Goal: Information Seeking & Learning: Learn about a topic

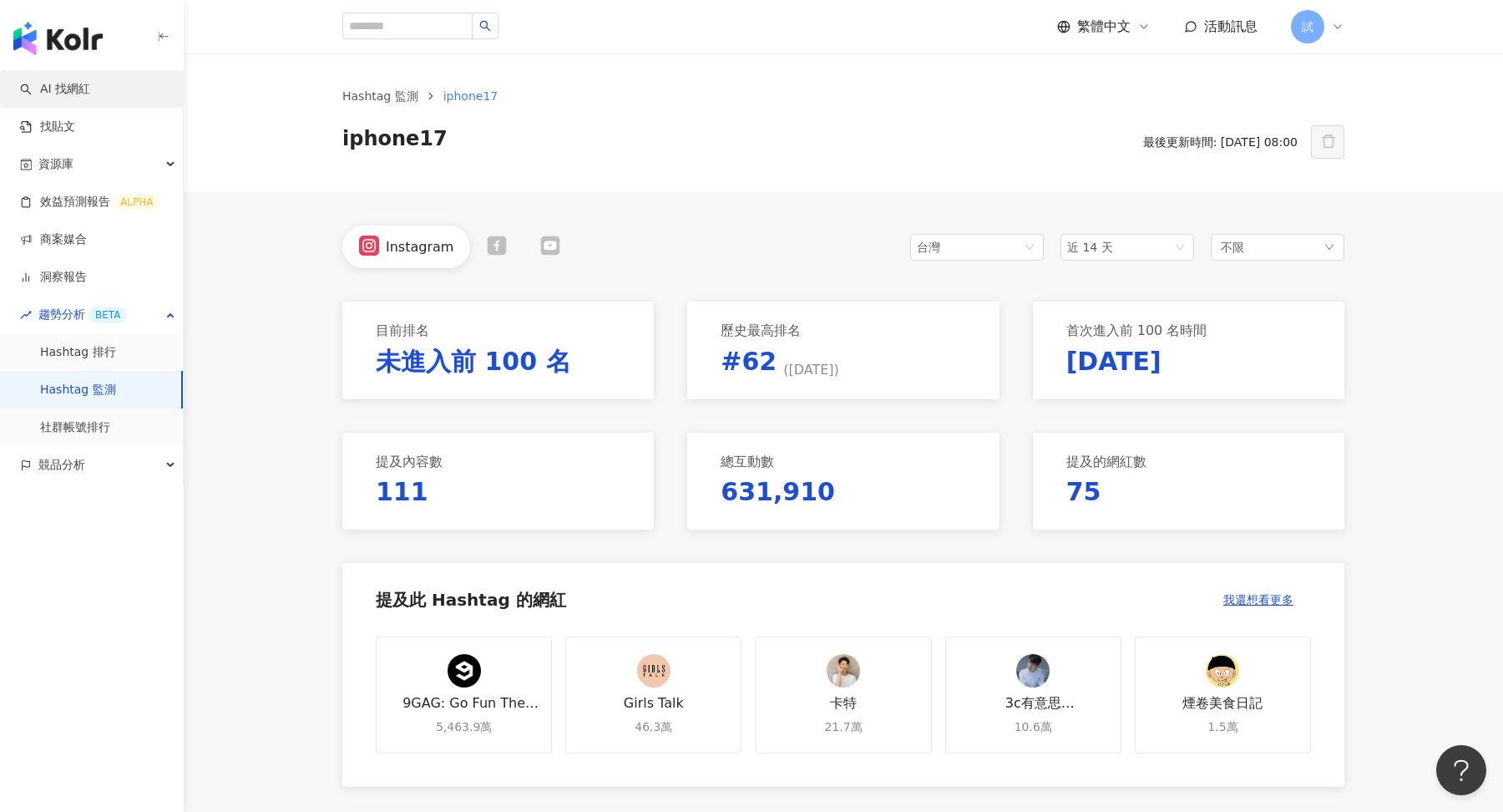
click at [60, 95] on link "AI 找網紅" at bounding box center [55, 90] width 70 height 17
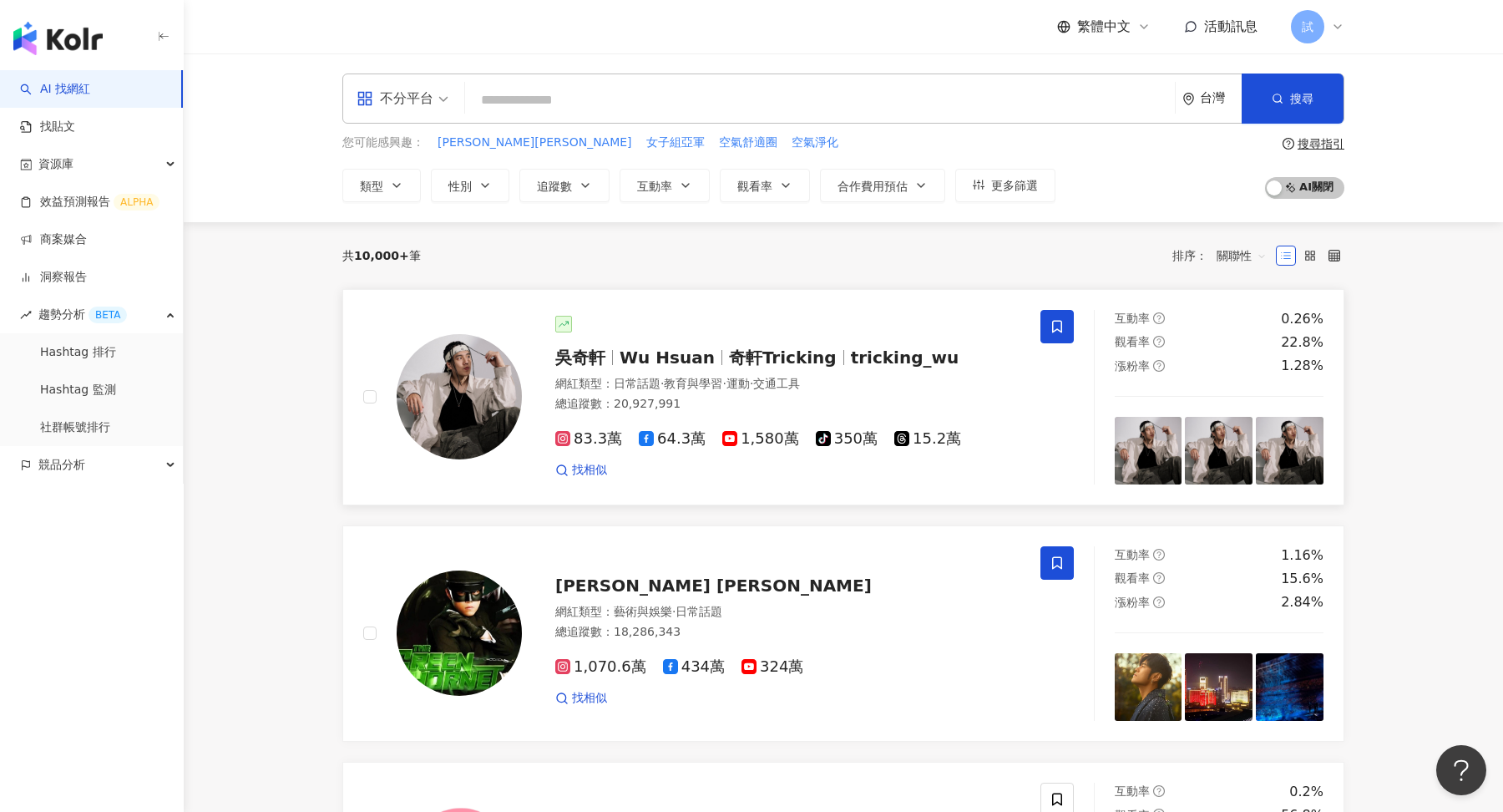
click at [671, 391] on div "網紅類型 ： 日常話題 · 教育與學習 · 運動 · 交通工具 總追蹤數 ： 20,927,991" at bounding box center [787, 397] width 465 height 41
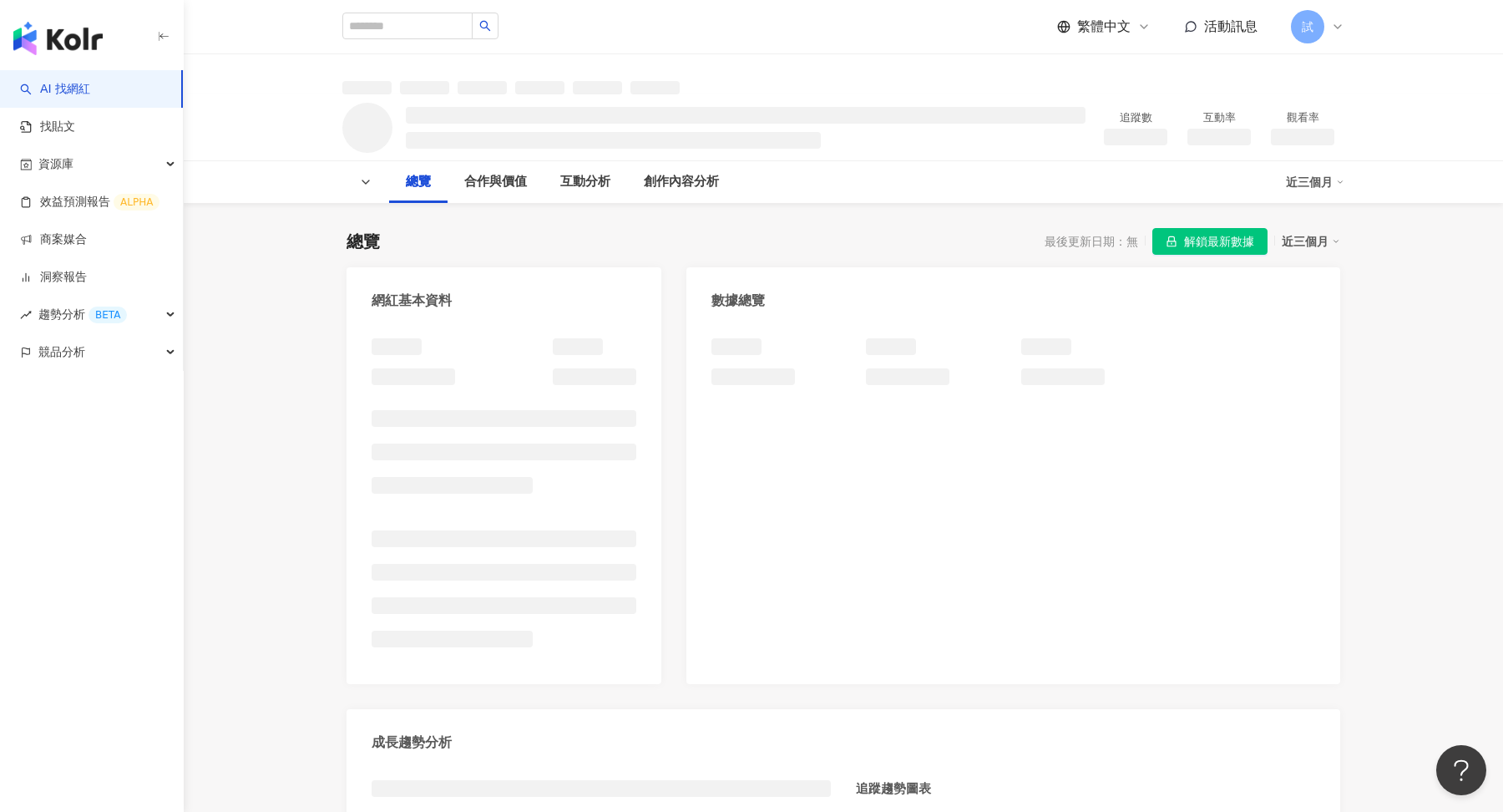
scroll to position [879, 0]
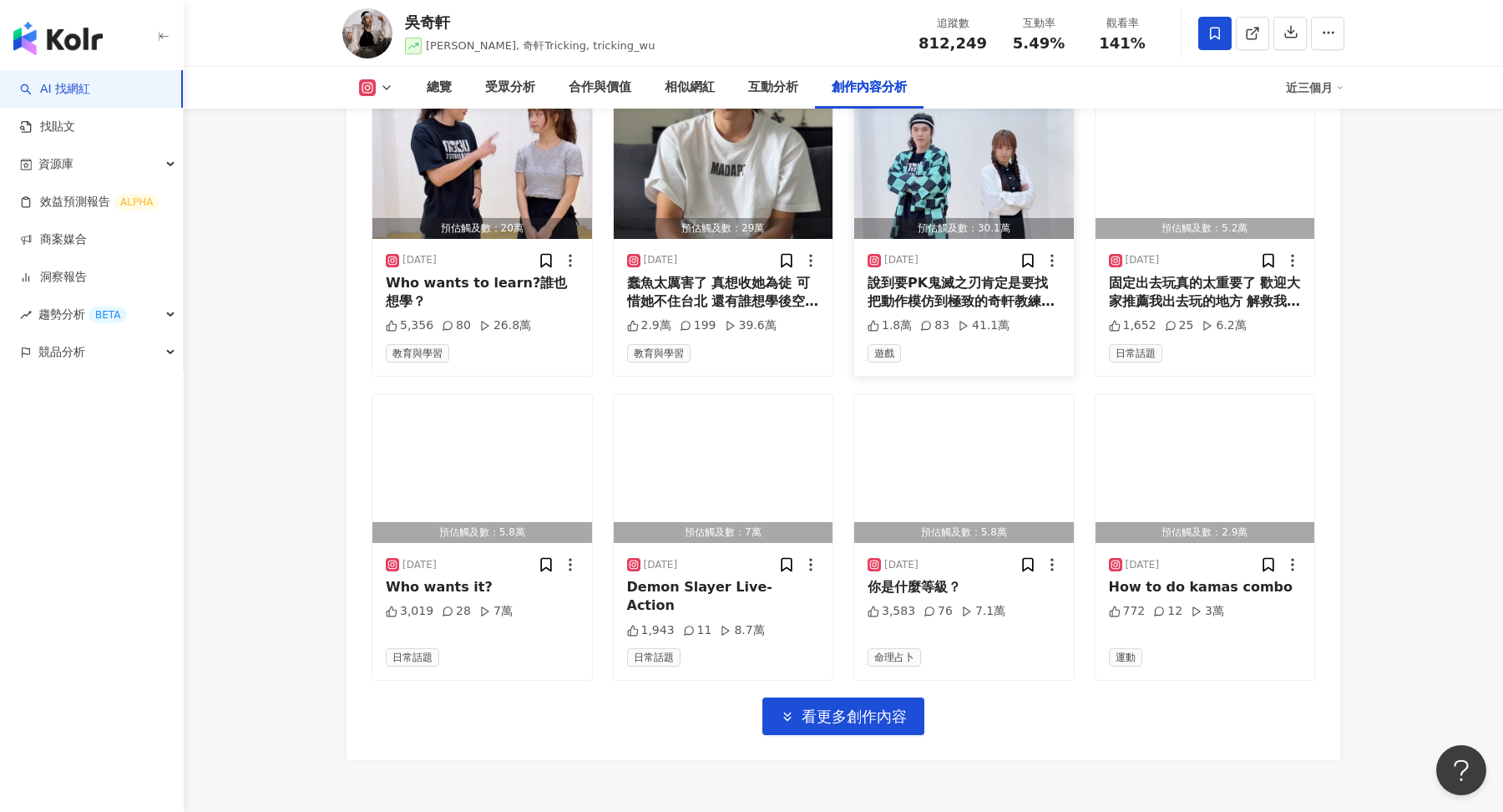
scroll to position [5800, 0]
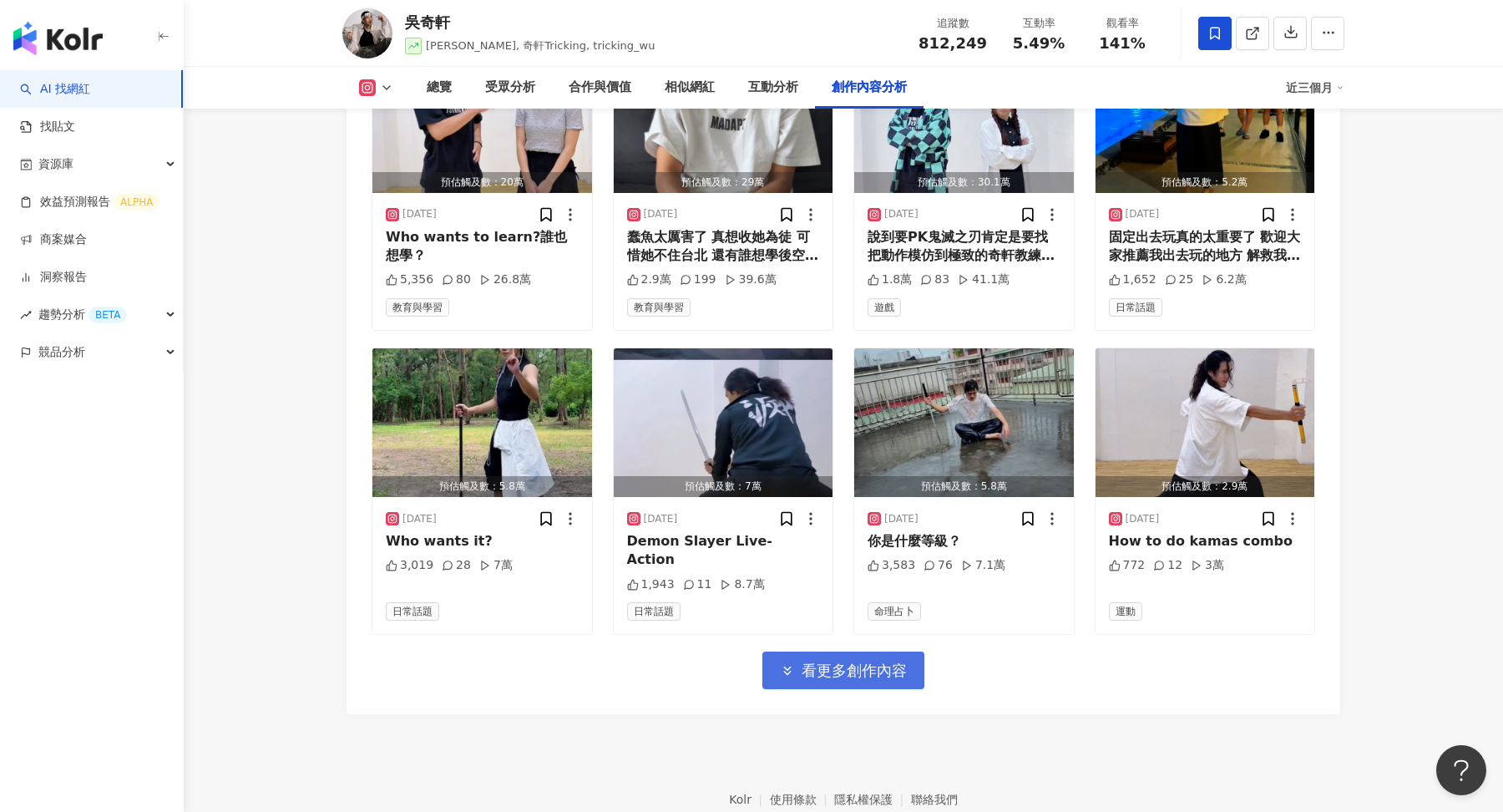
click at [880, 661] on span "看更多創作內容" at bounding box center [854, 670] width 105 height 19
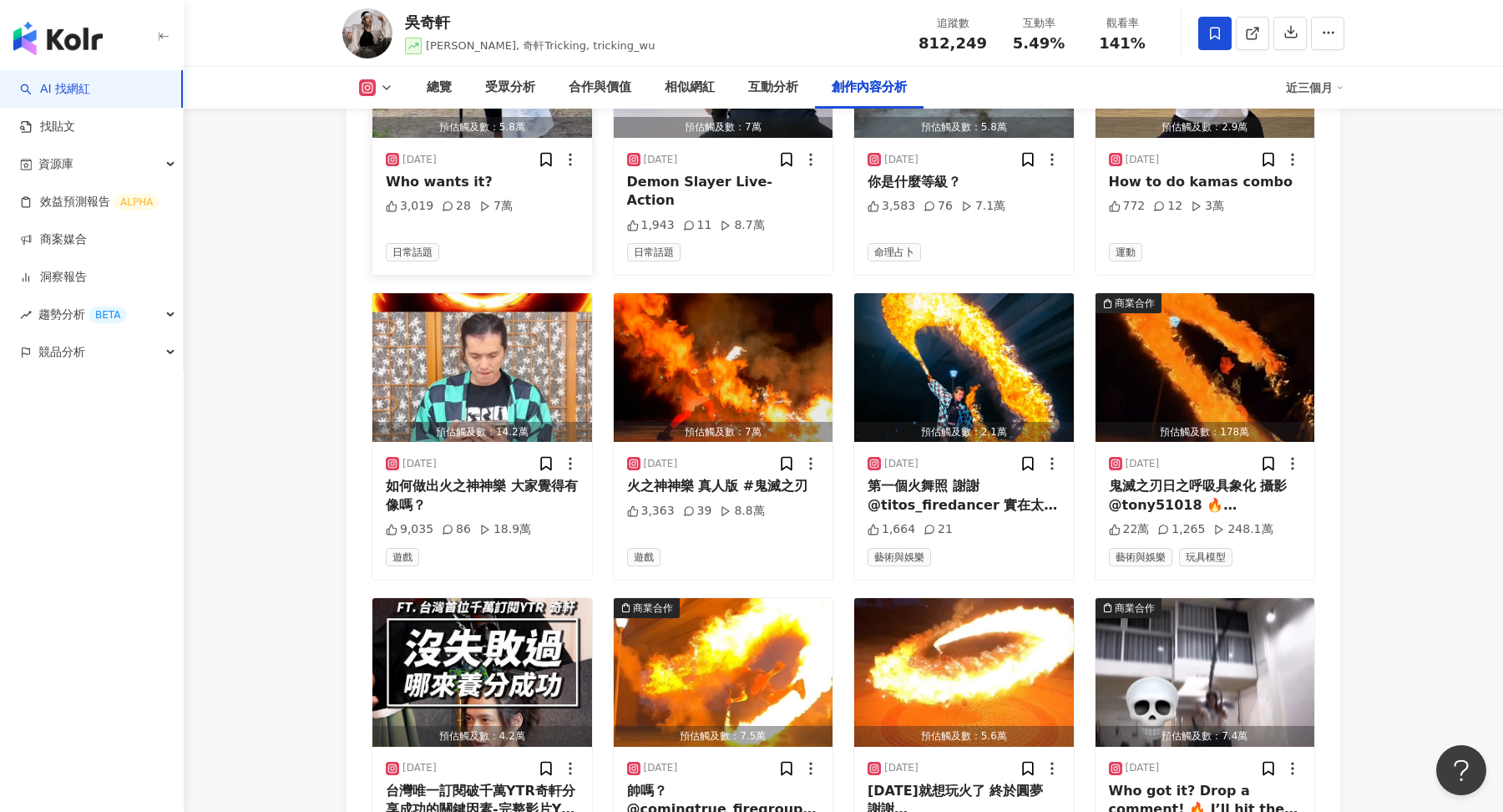
scroll to position [6217, 0]
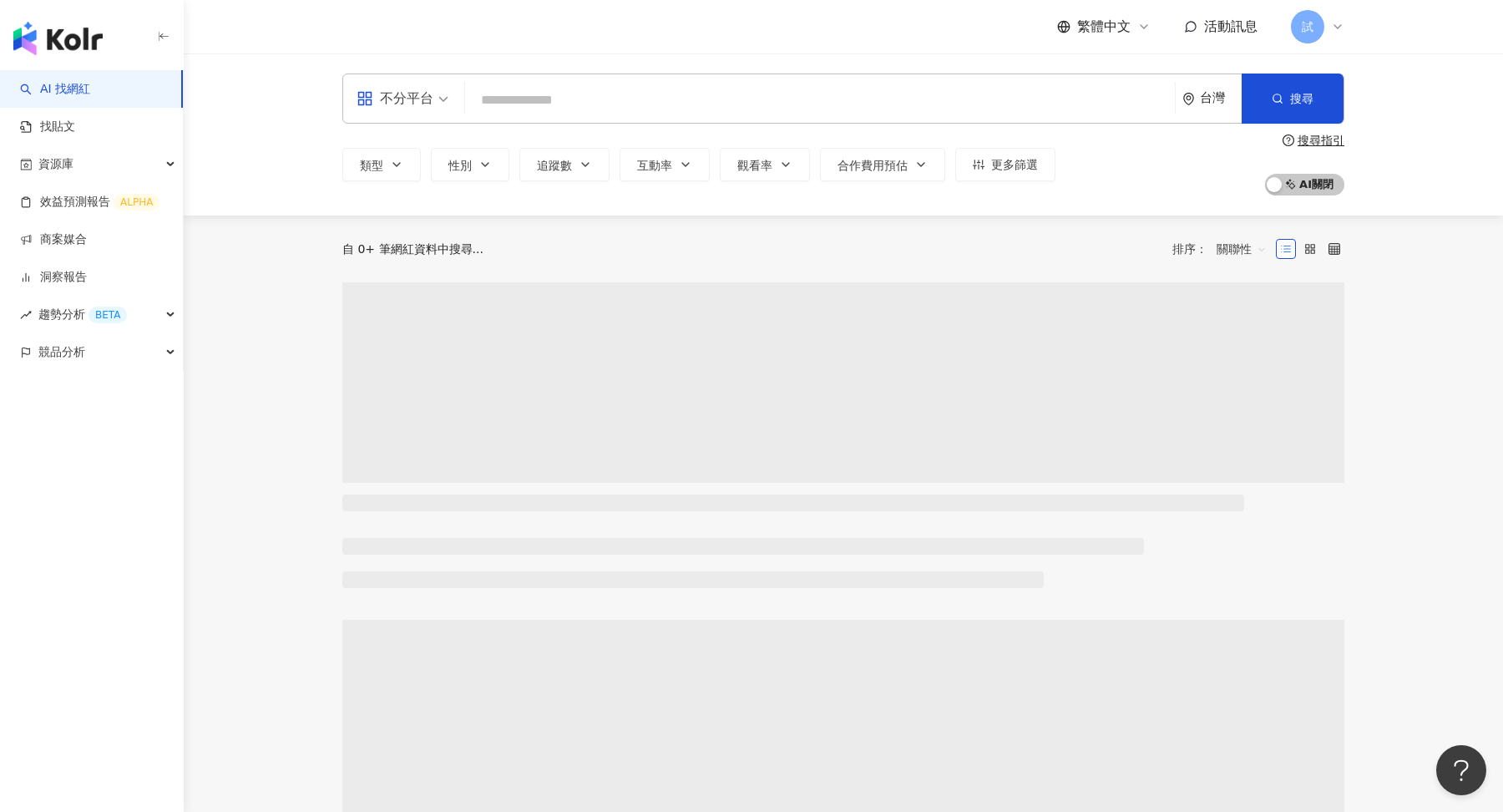
click at [425, 111] on div "不分平台" at bounding box center [395, 98] width 77 height 26
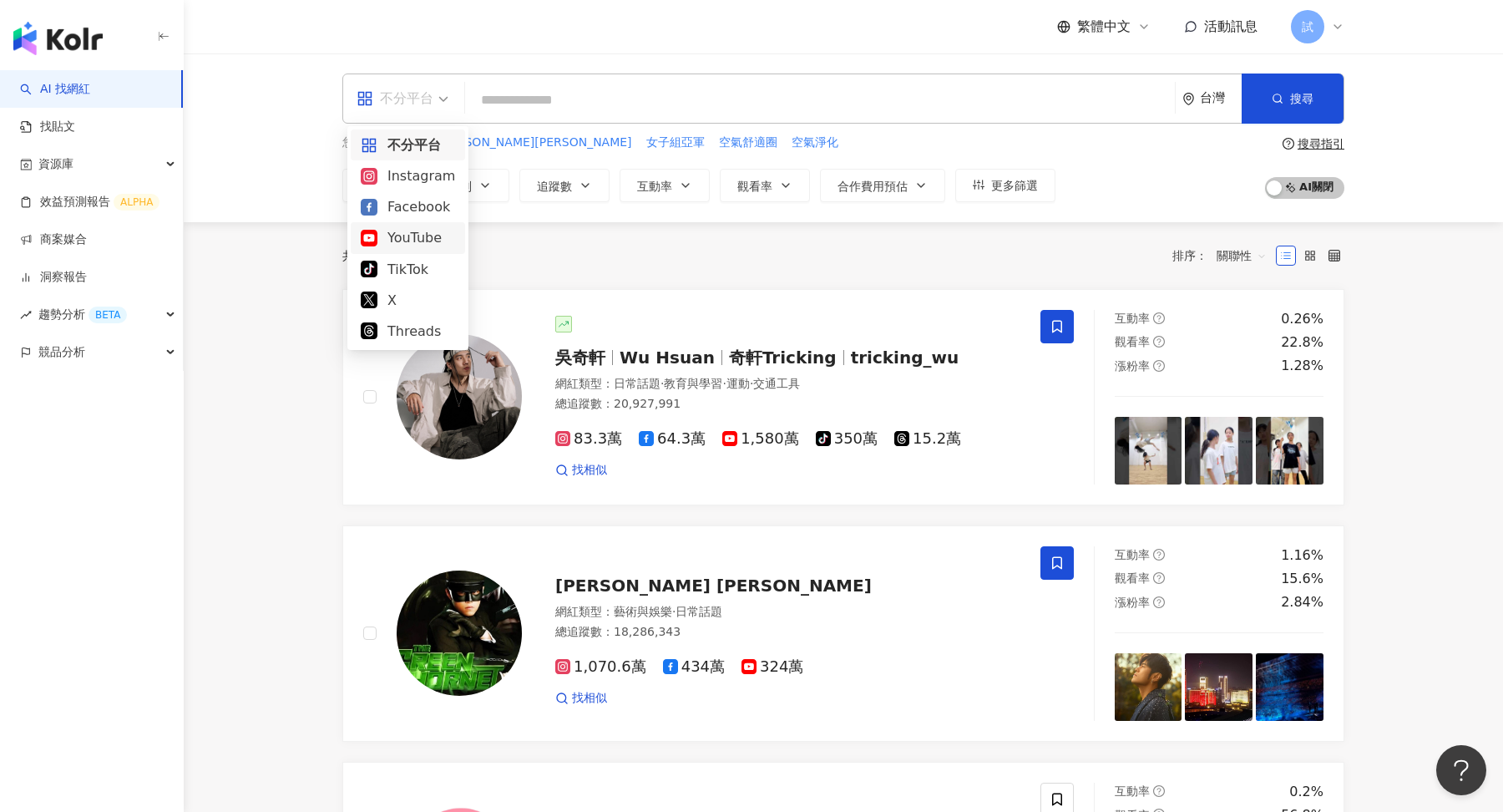
click at [415, 242] on div "YouTube" at bounding box center [408, 237] width 95 height 20
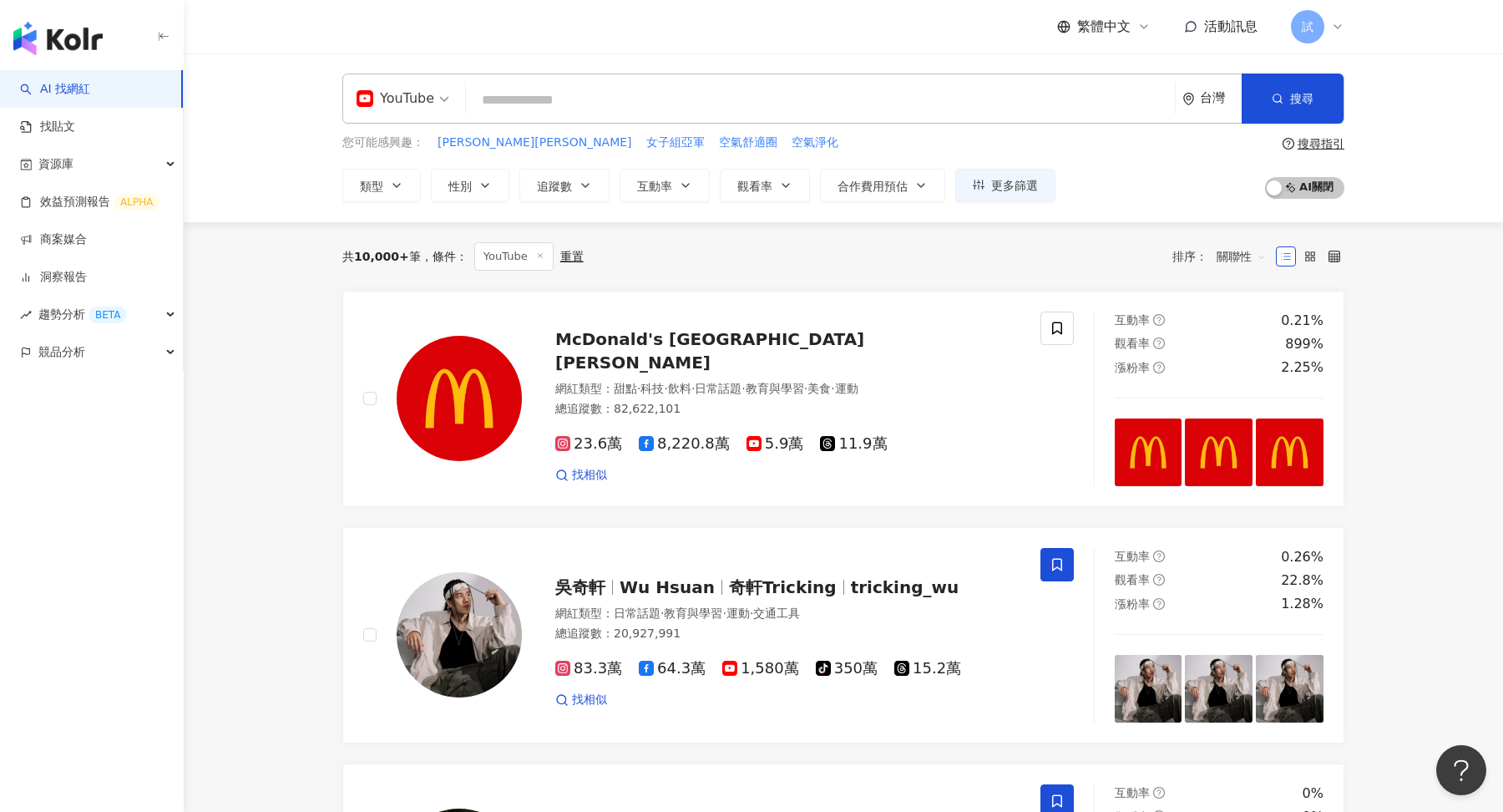
click at [575, 107] on input "search" at bounding box center [821, 100] width 696 height 32
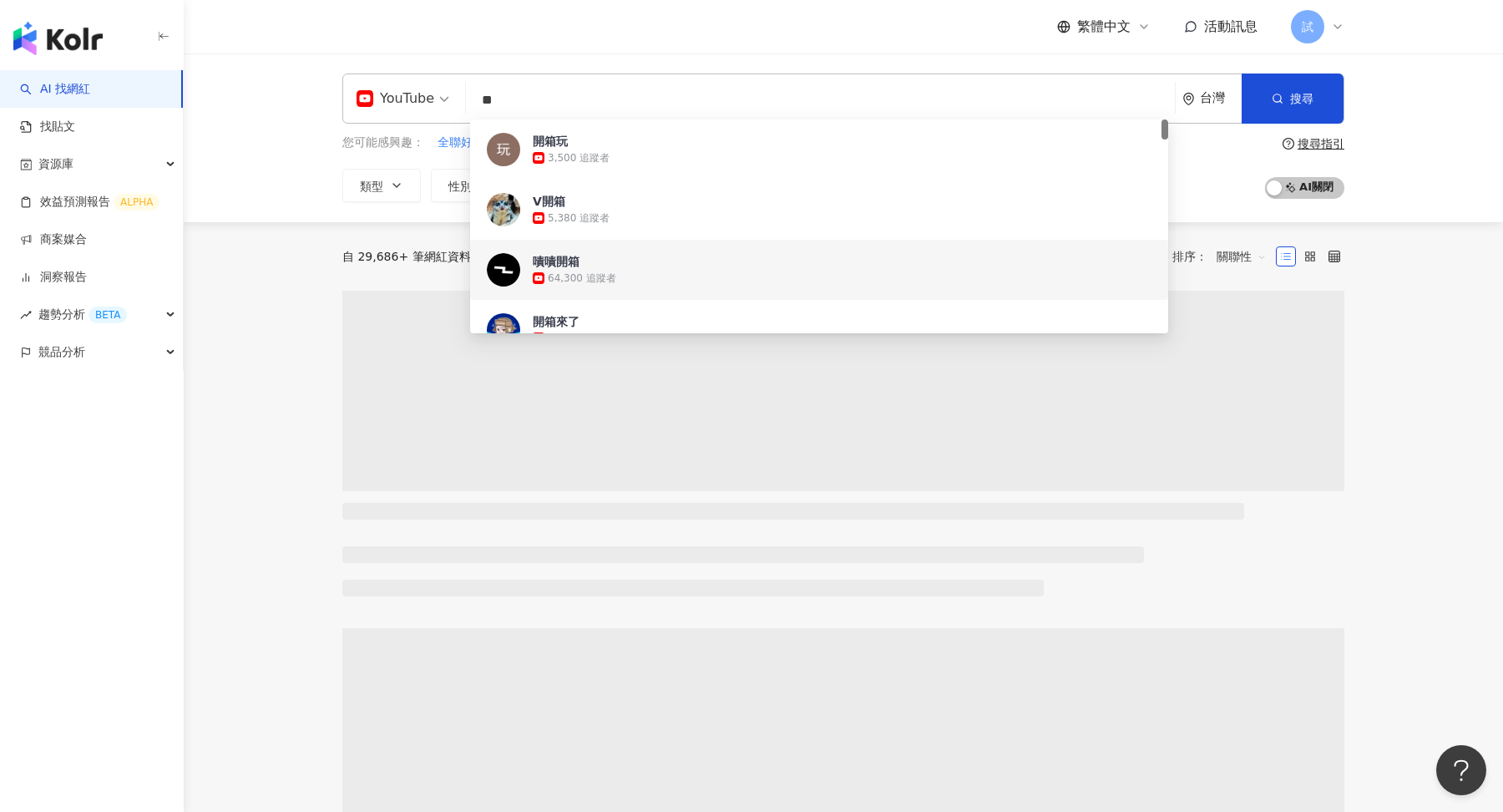
type input "**"
click at [1420, 169] on div "YouTube ** 台灣 搜尋 934ab17b-77b1-4232-a39a-28ef5b22b1ec 079ce8df-1847-4a58-b790-0…" at bounding box center [843, 138] width 1320 height 169
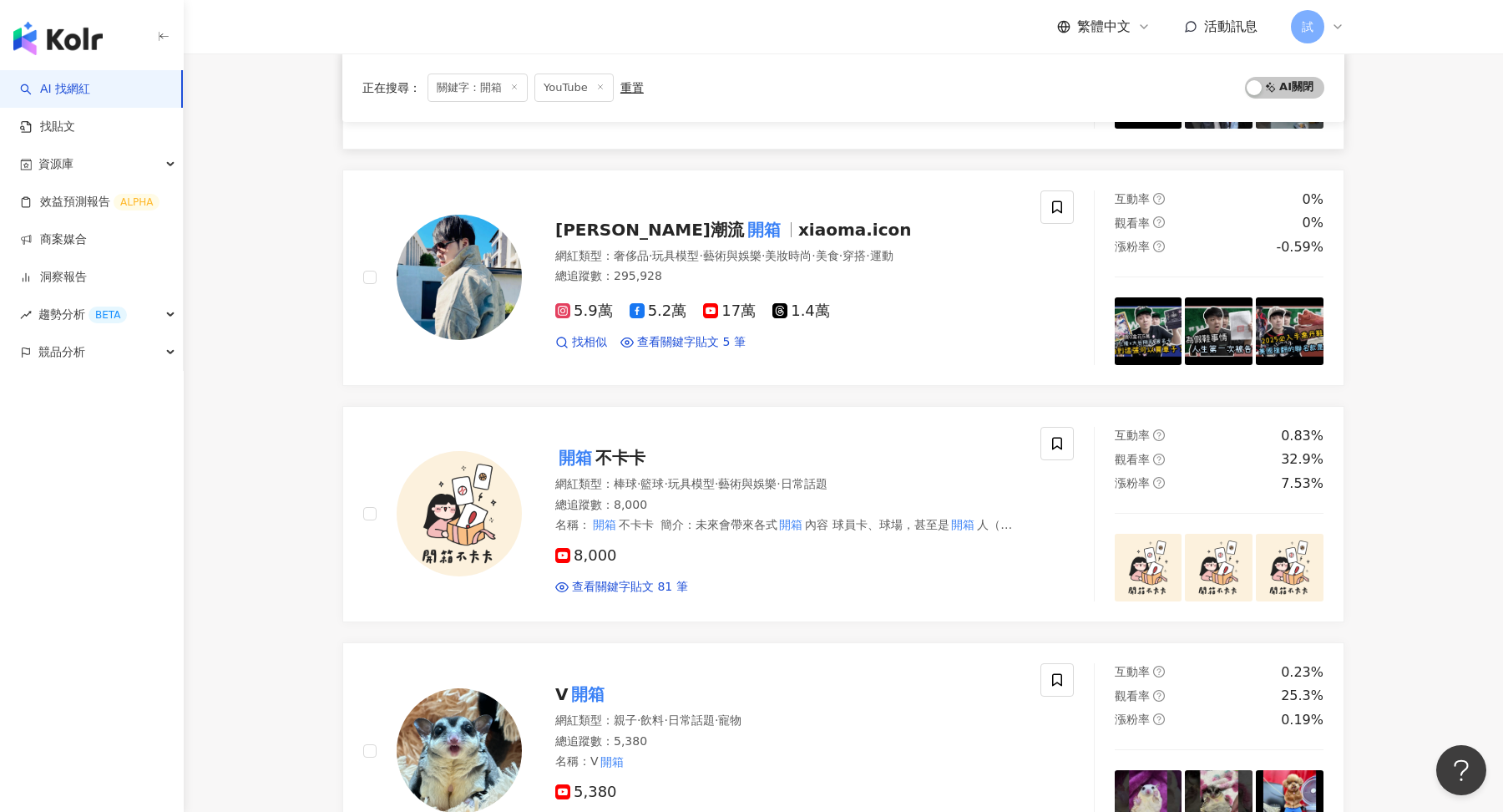
scroll to position [1793, 0]
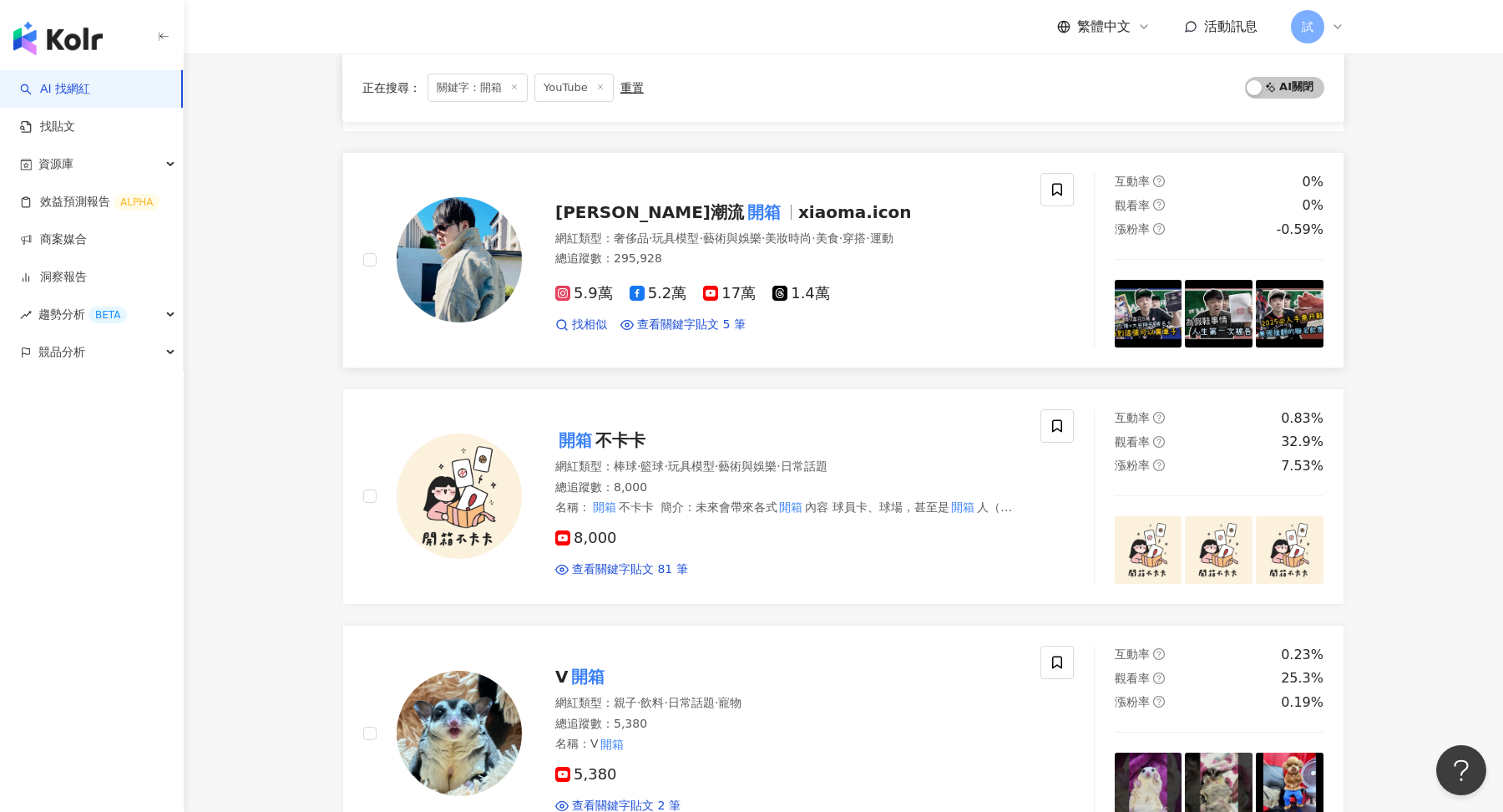
click at [906, 285] on div "5.9萬 5.2萬 17萬 1.4萬" at bounding box center [787, 294] width 465 height 19
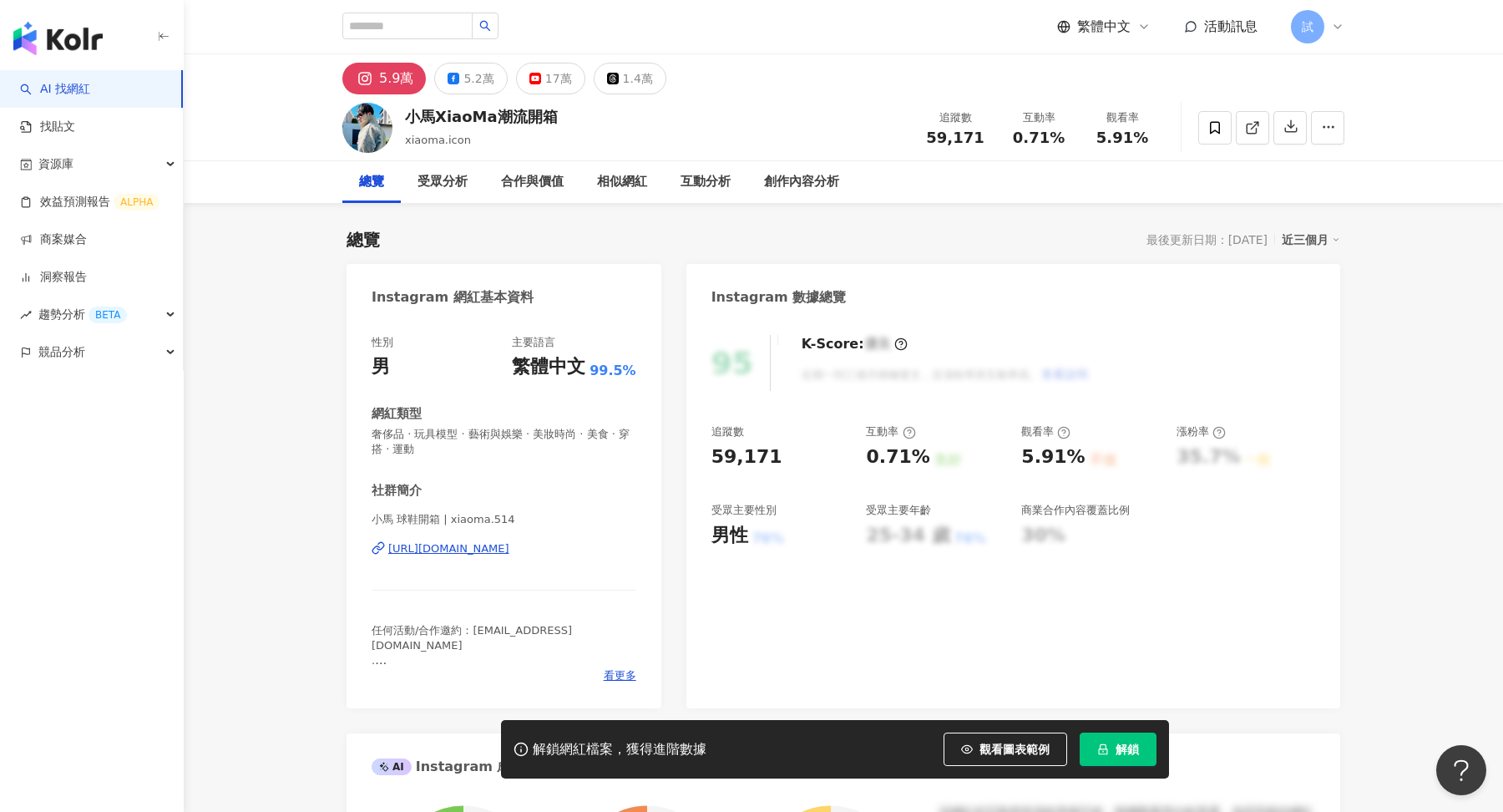
click at [1125, 745] on span "解鎖" at bounding box center [1127, 749] width 23 height 14
click at [1339, 36] on div "試" at bounding box center [1318, 26] width 54 height 33
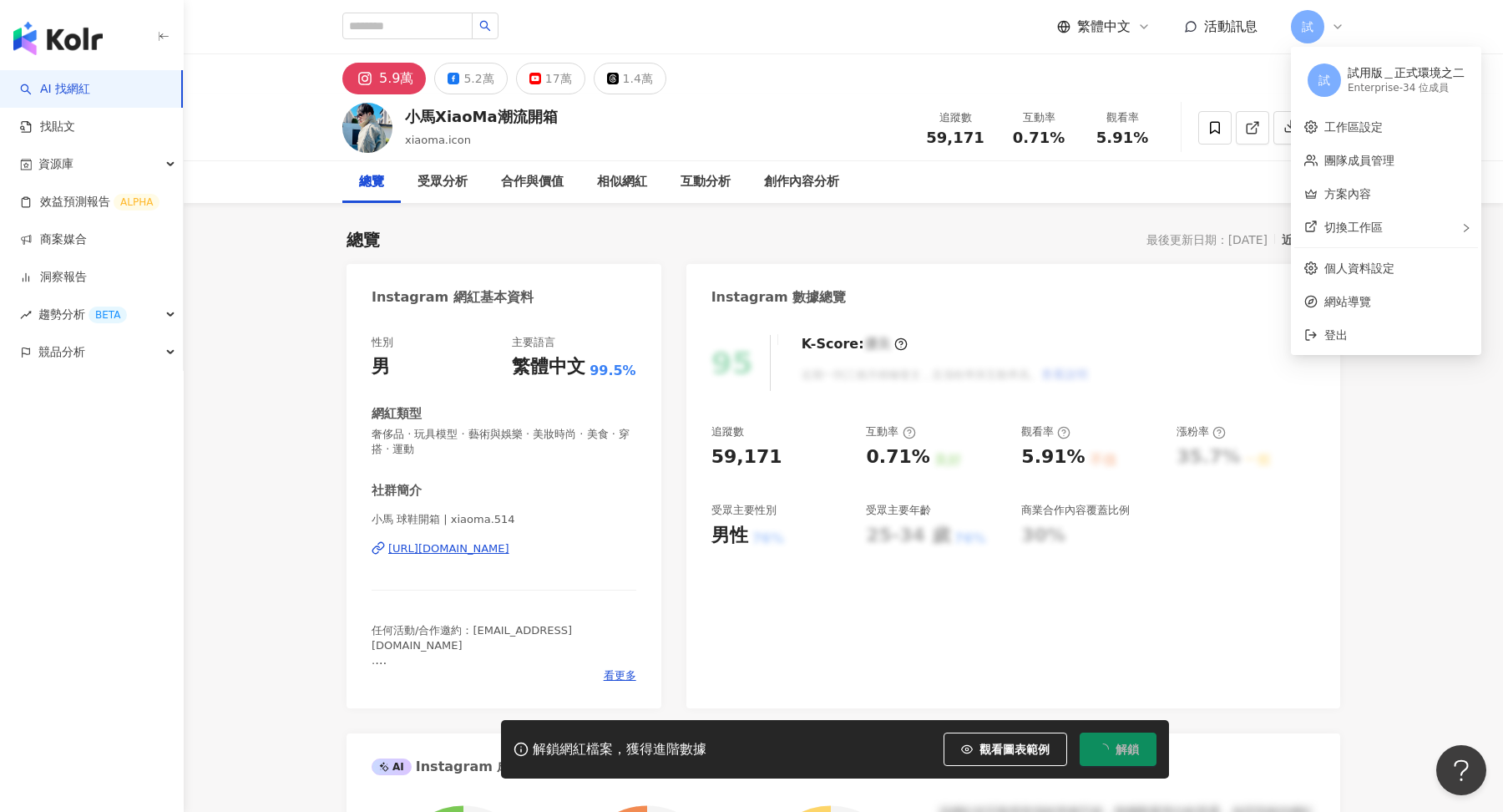
click at [1339, 36] on div "試" at bounding box center [1318, 26] width 54 height 33
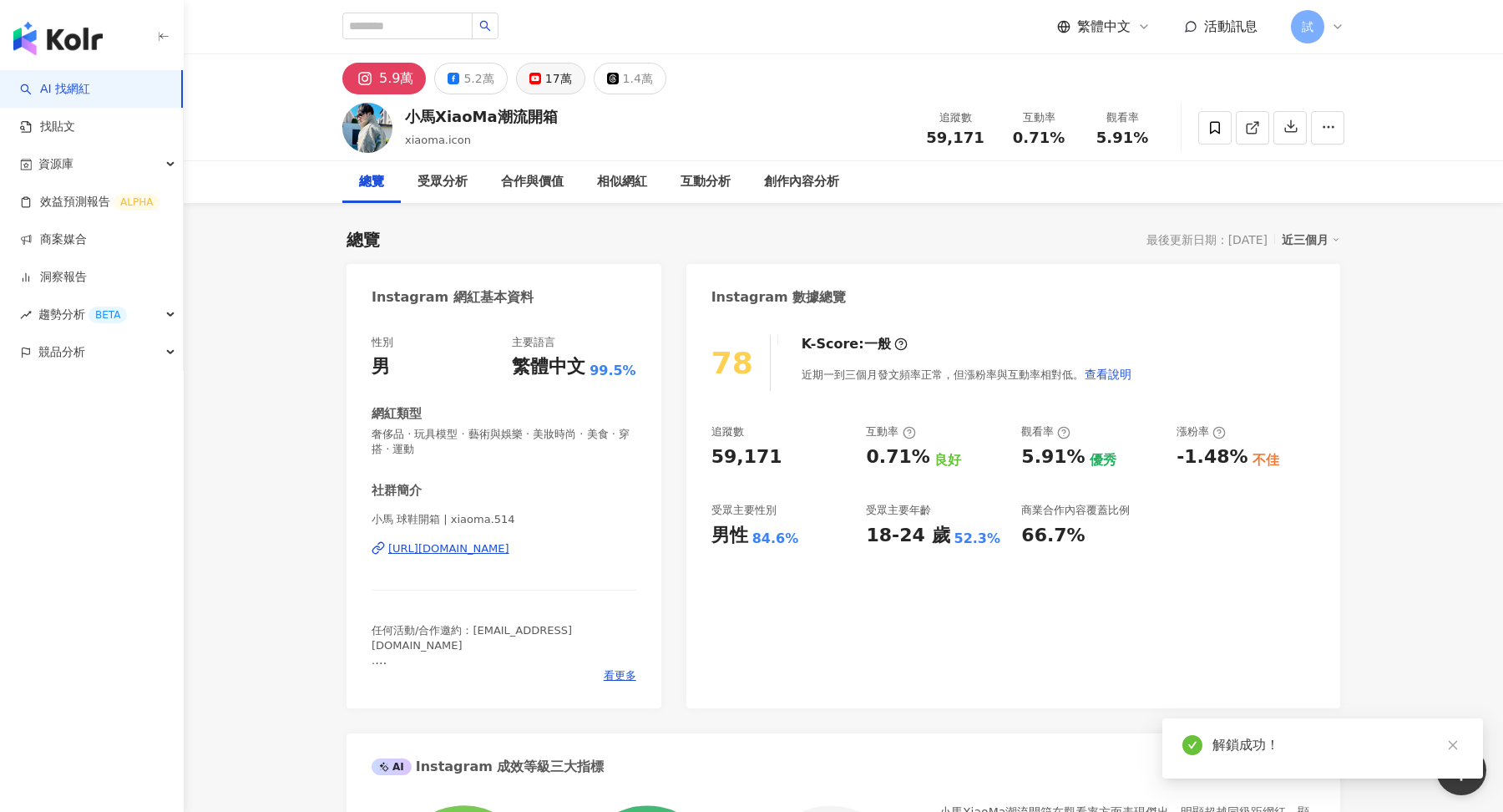
click at [549, 86] on div "17萬" at bounding box center [558, 78] width 26 height 23
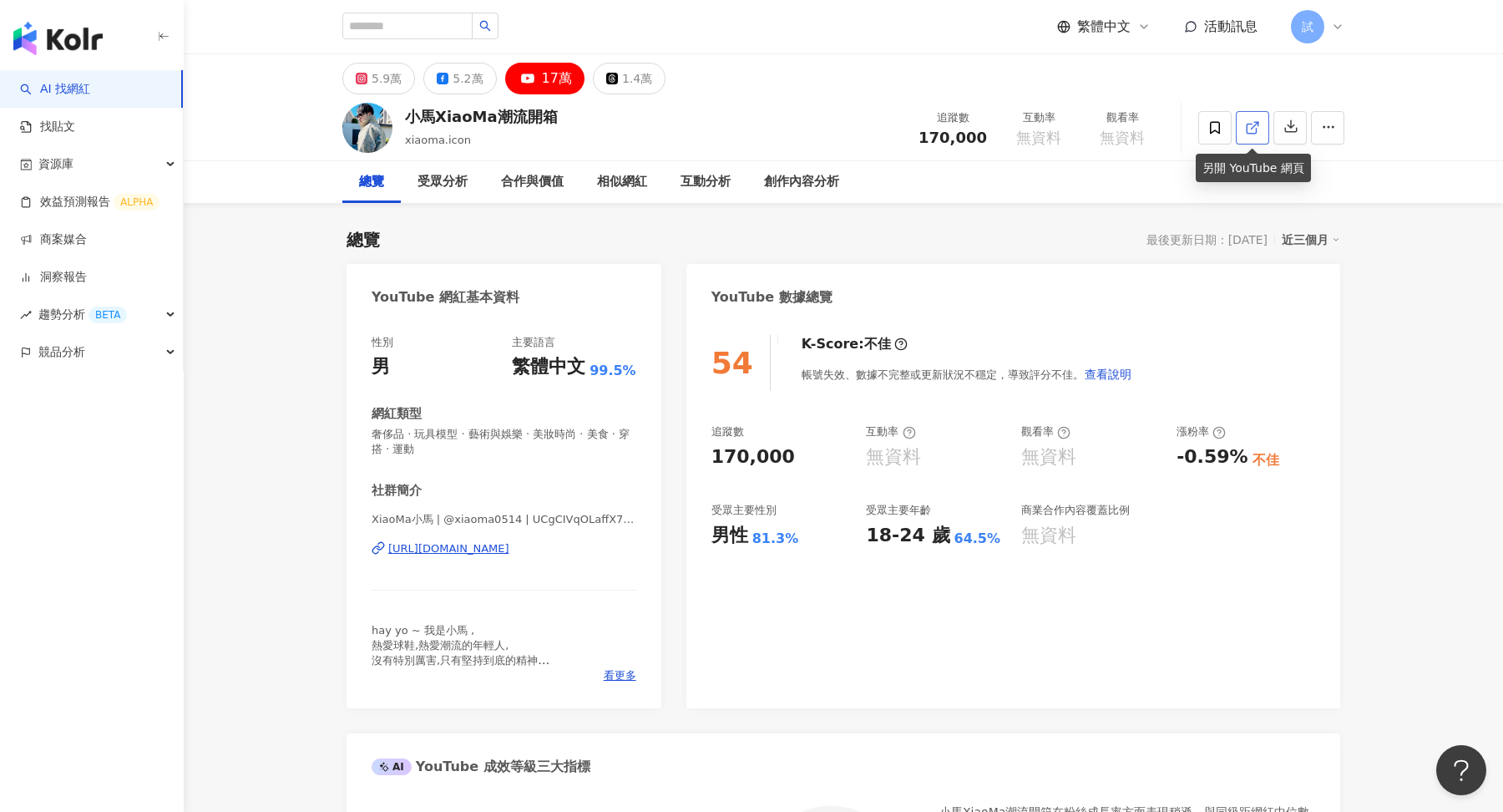
click at [1258, 125] on polyline at bounding box center [1256, 124] width 4 height 4
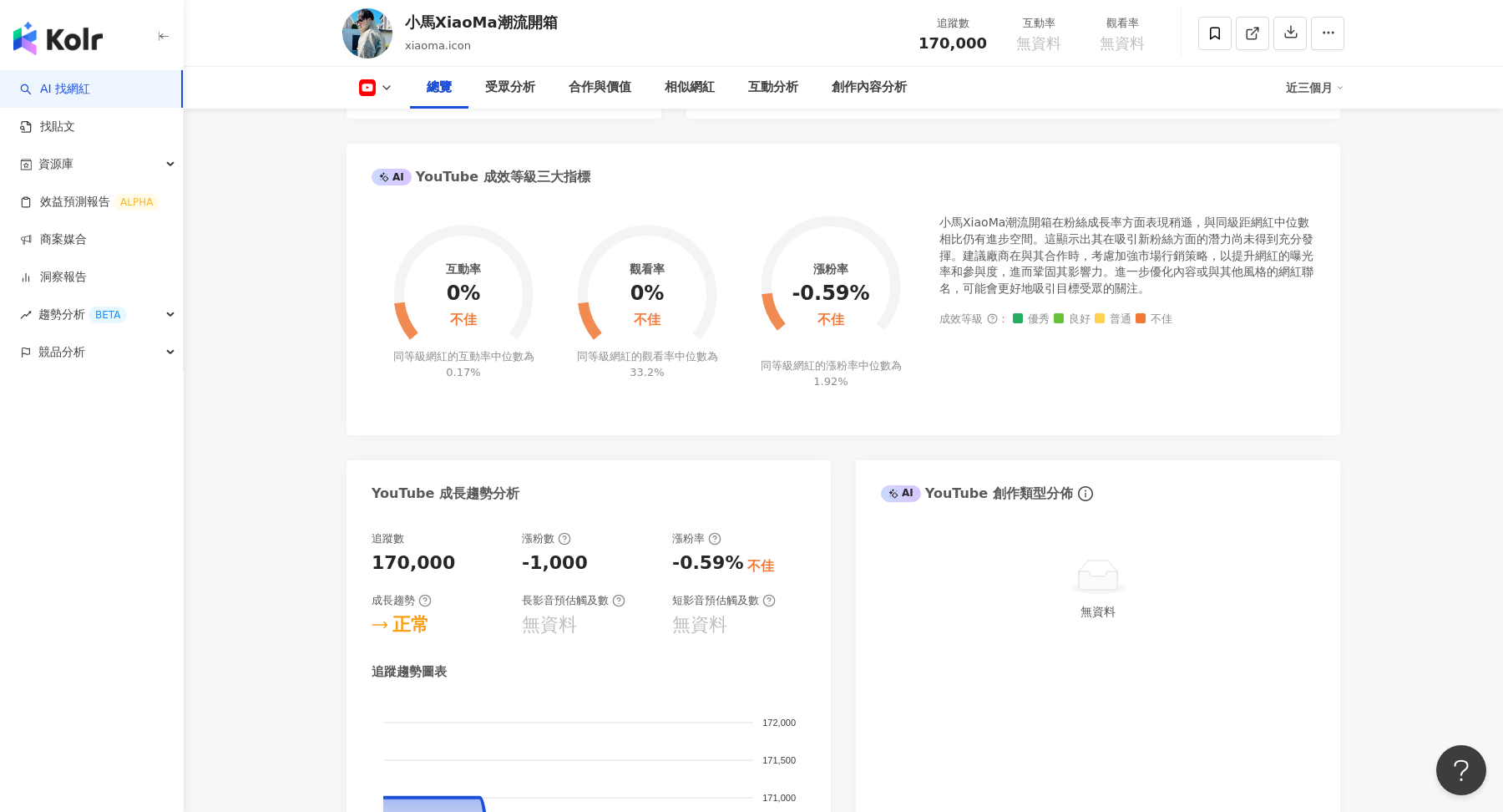
scroll to position [258, 0]
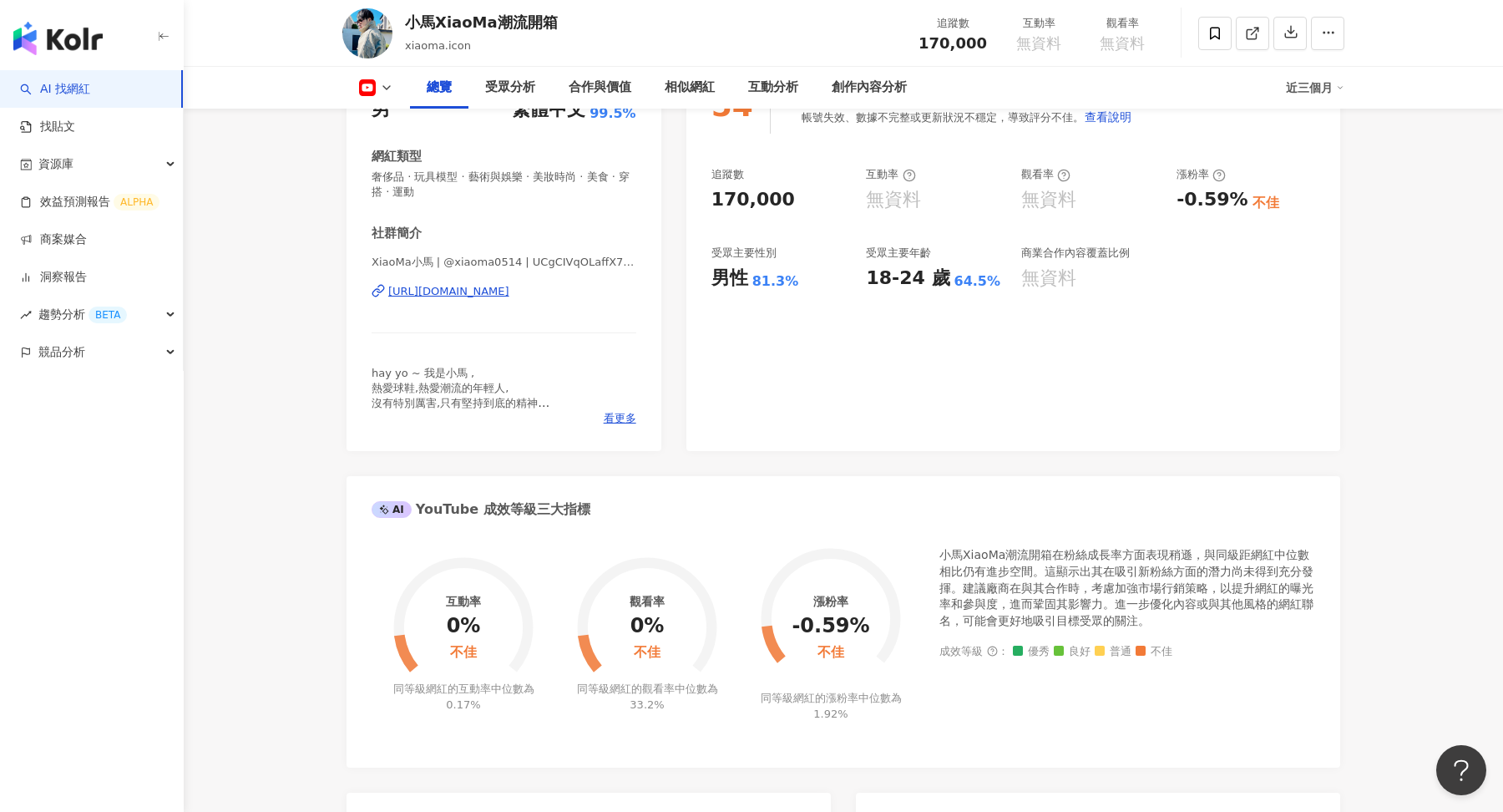
click at [1332, 95] on div "近三個月" at bounding box center [1315, 87] width 59 height 26
click at [1327, 158] on link "近六個月" at bounding box center [1322, 159] width 47 height 14
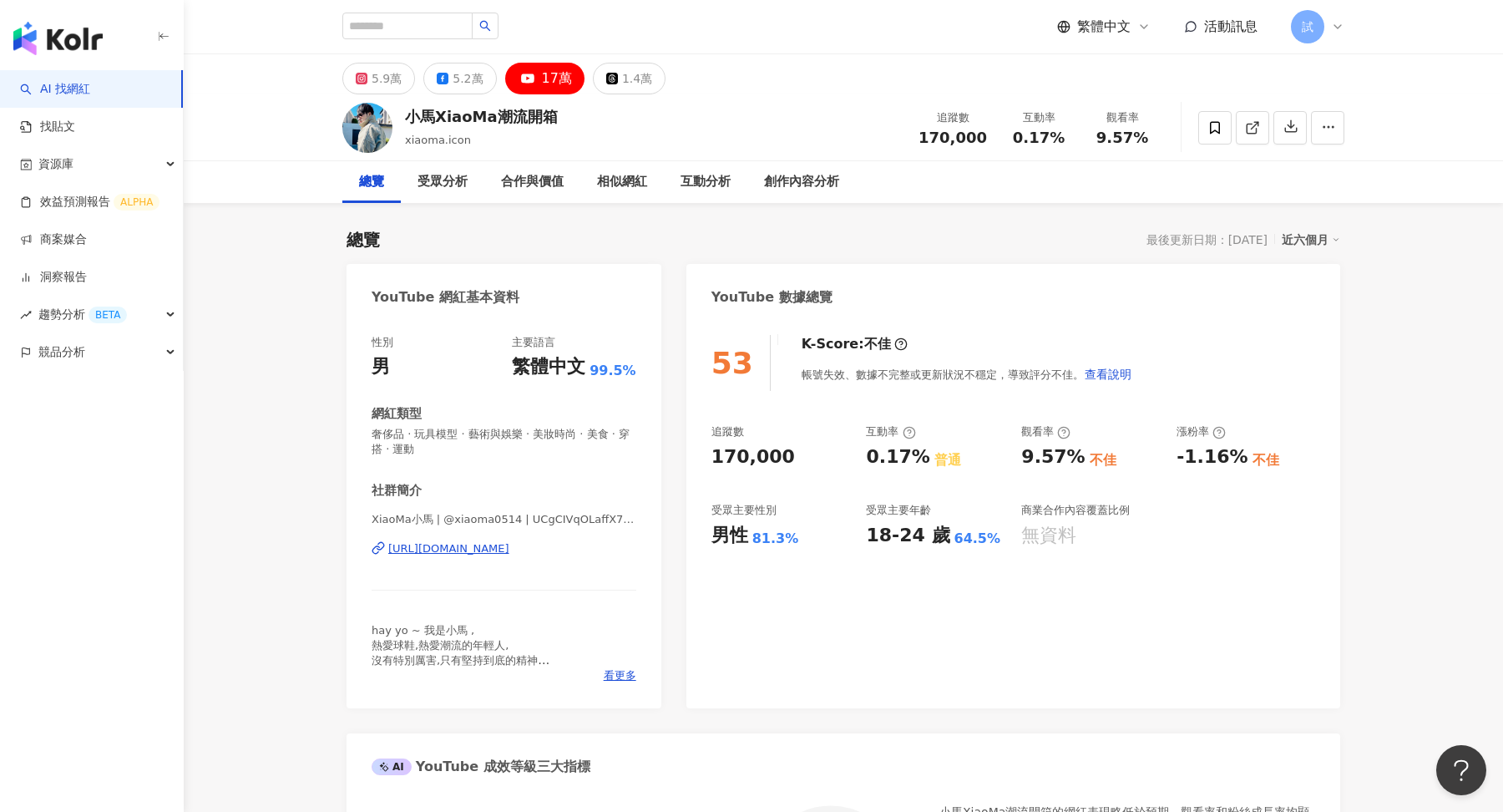
scroll to position [258, 0]
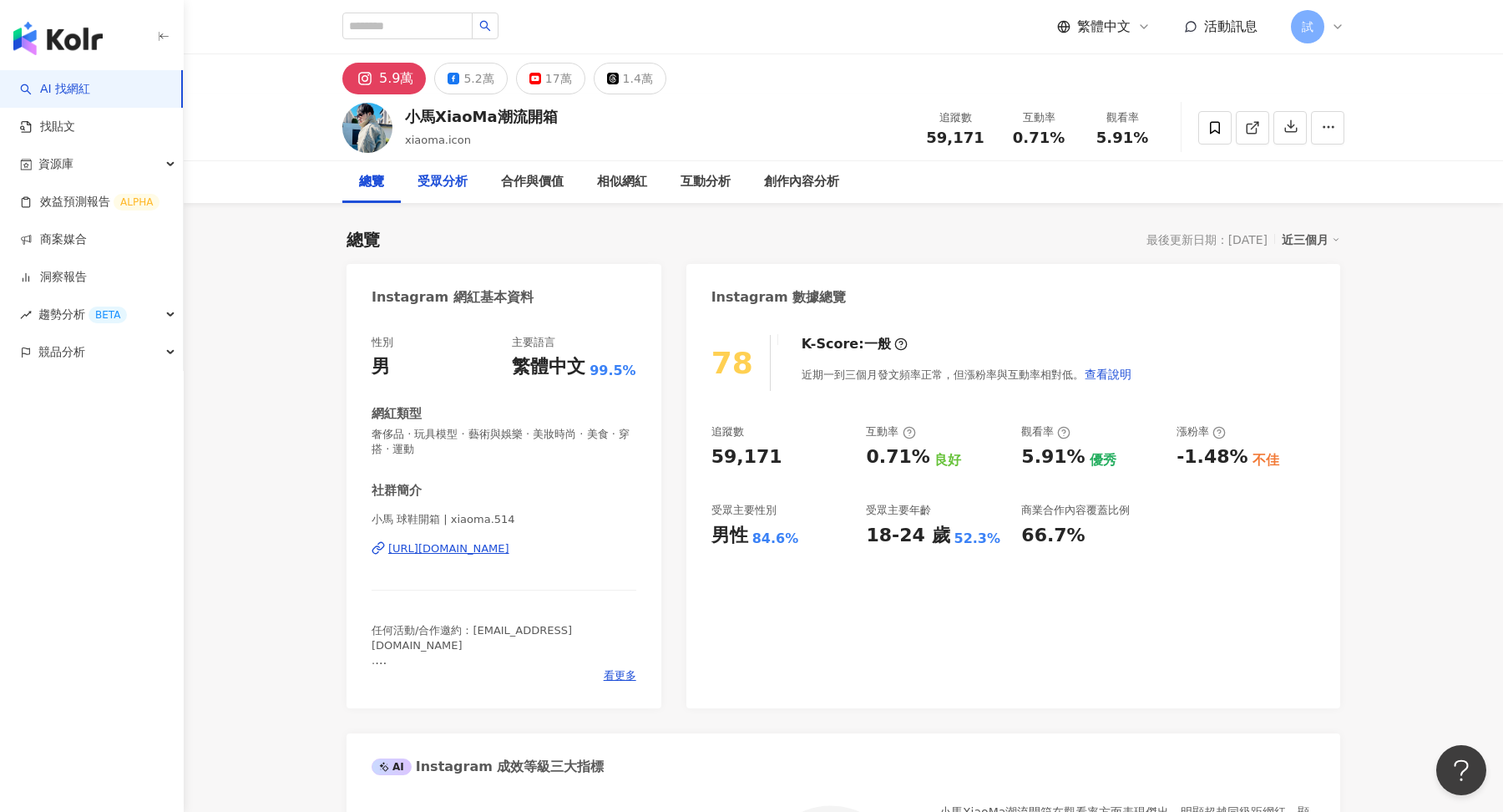
click at [90, 90] on link "AI 找網紅" at bounding box center [55, 90] width 70 height 17
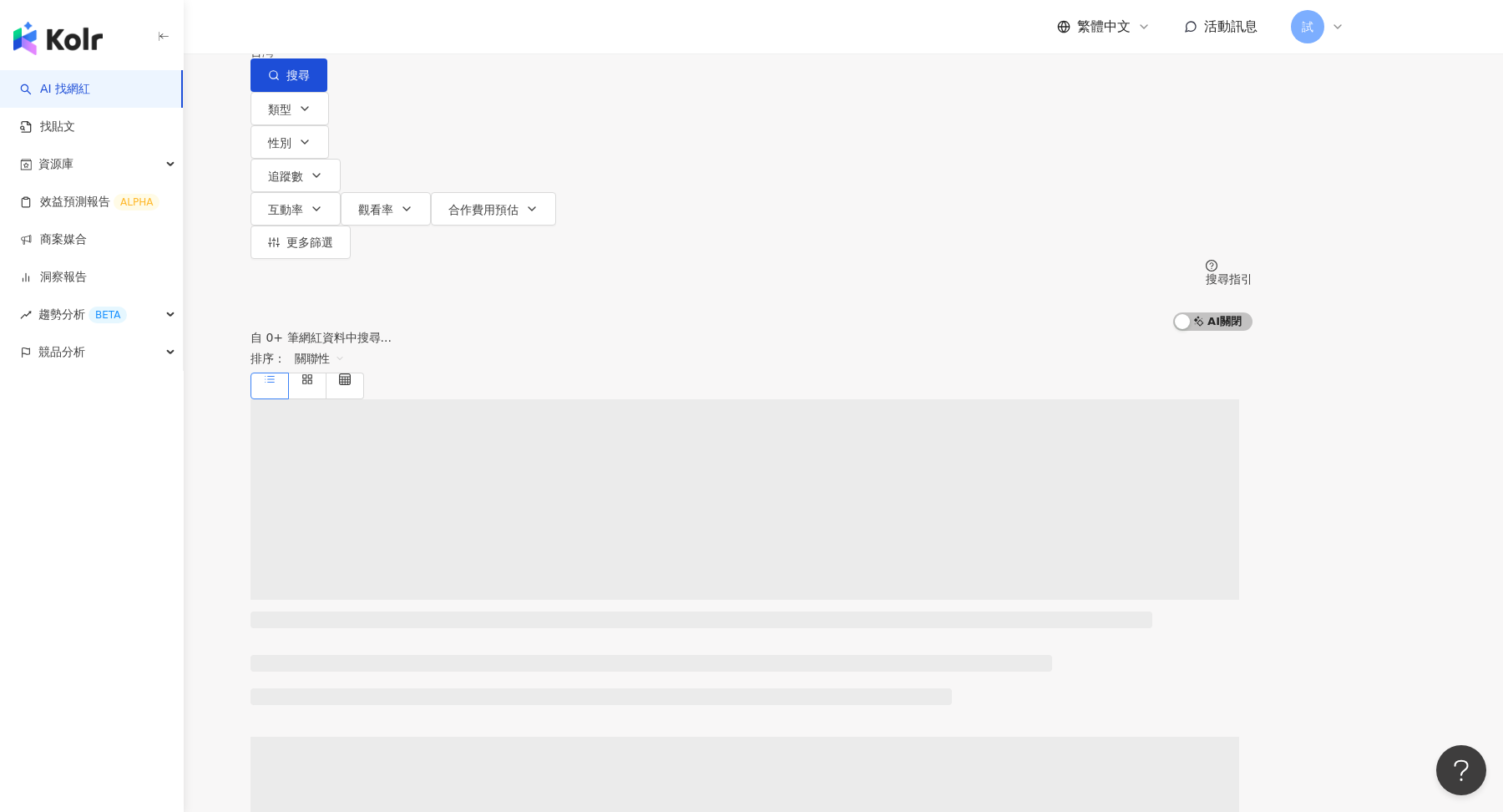
click at [334, 28] on span at bounding box center [297, 14] width 73 height 26
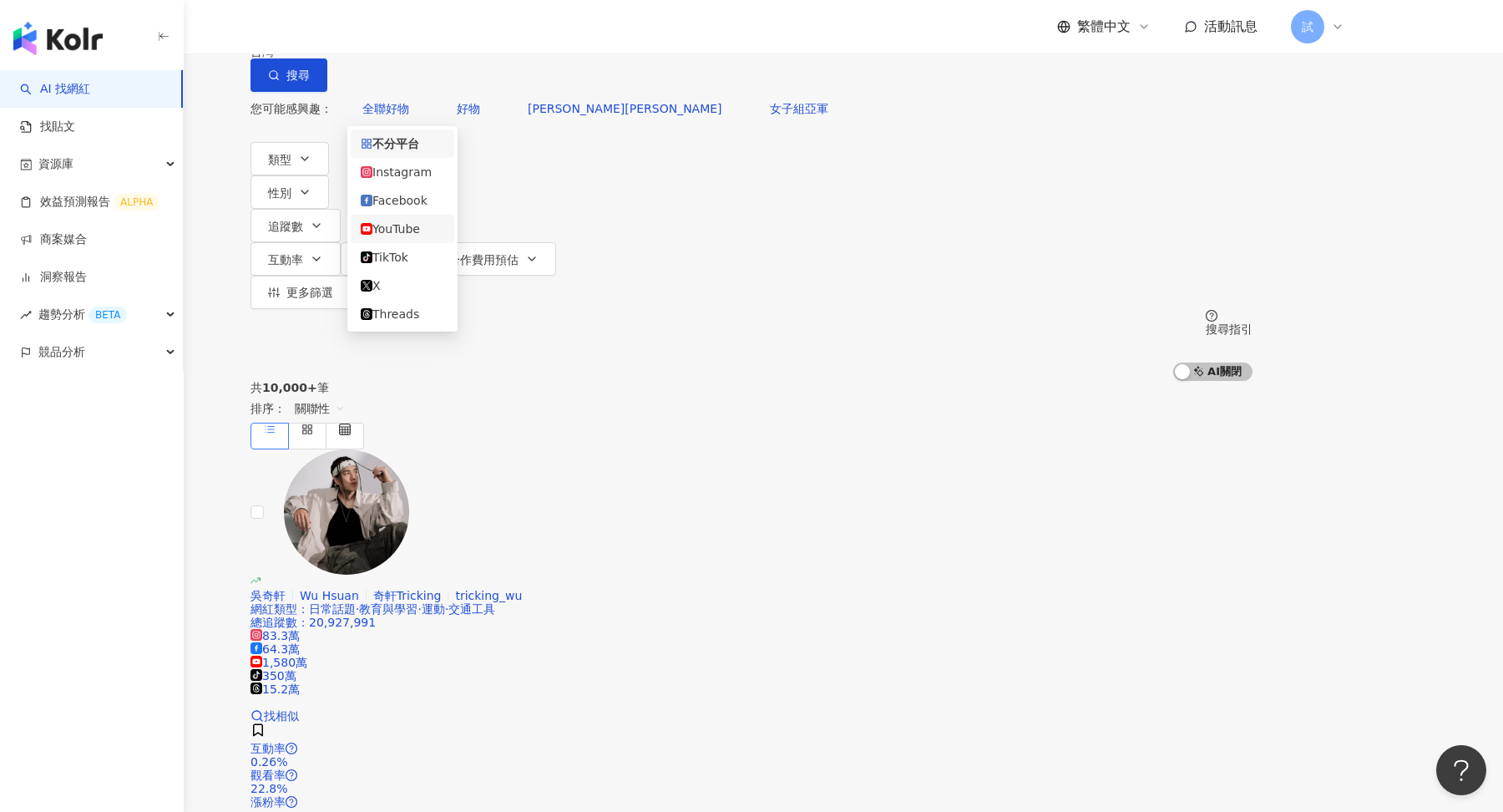
click at [423, 238] on div "YouTube" at bounding box center [403, 229] width 84 height 19
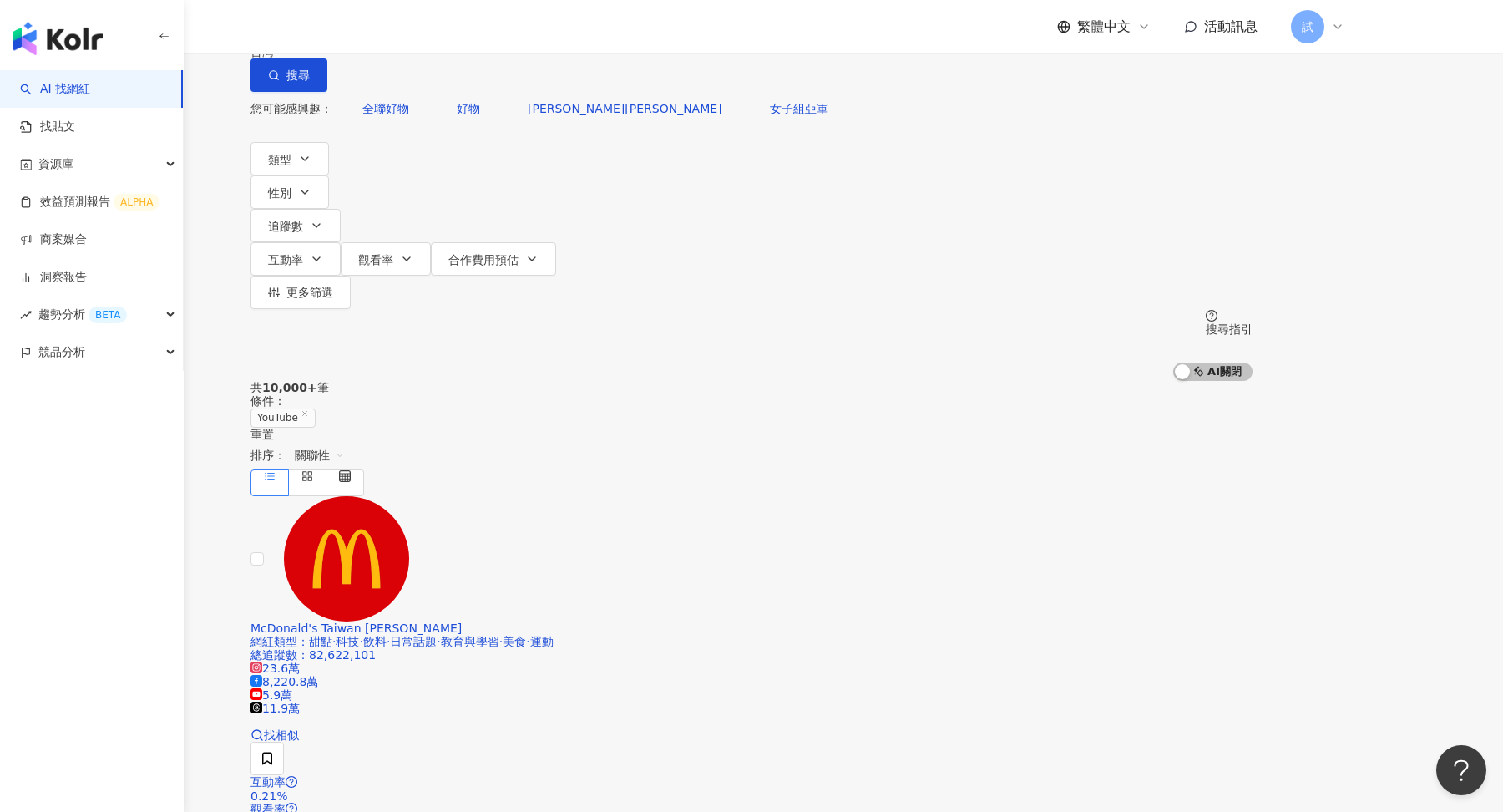
click at [495, 32] on input "search" at bounding box center [427, 15] width 136 height 32
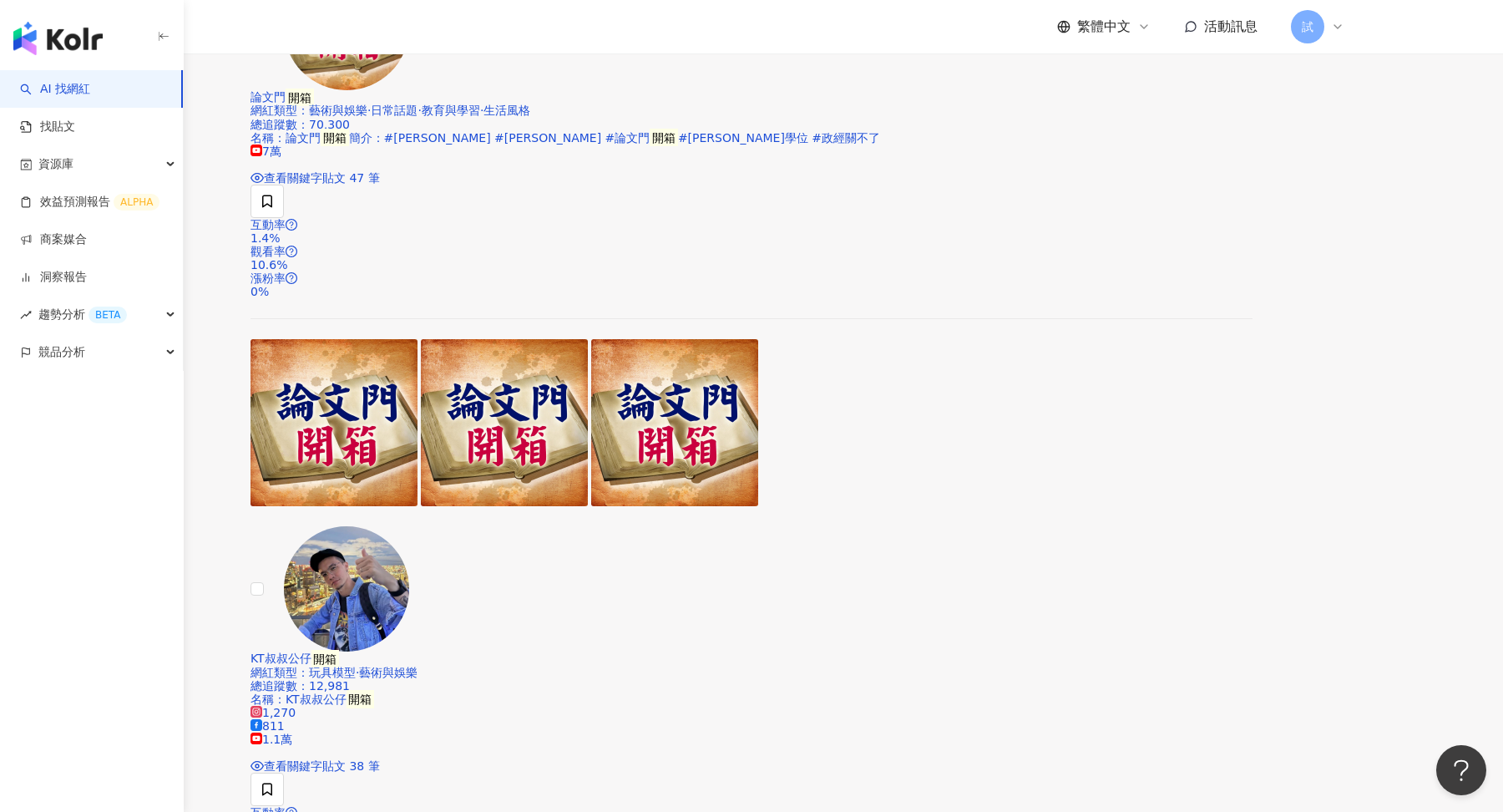
scroll to position [2681, 0]
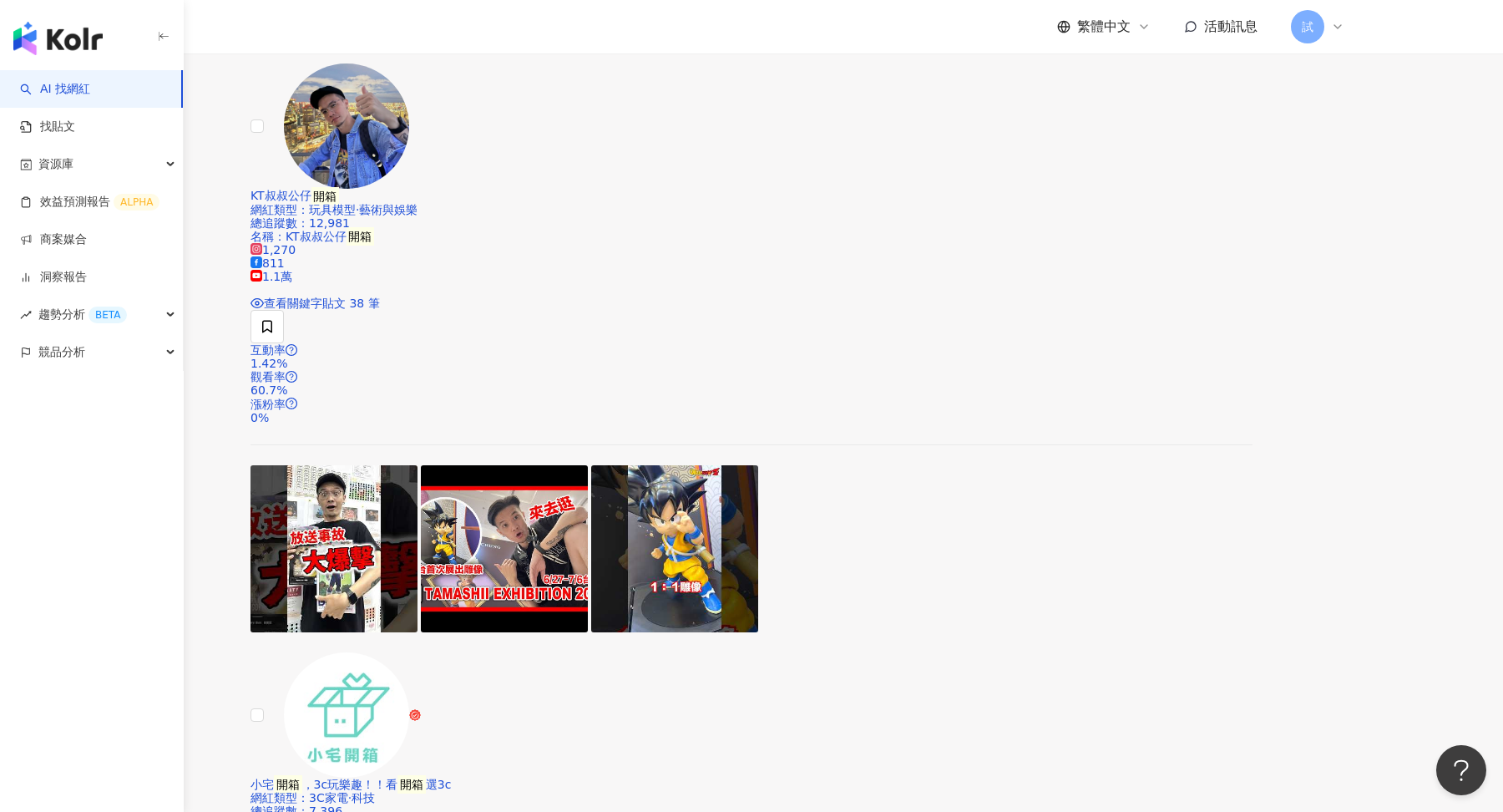
type input "**"
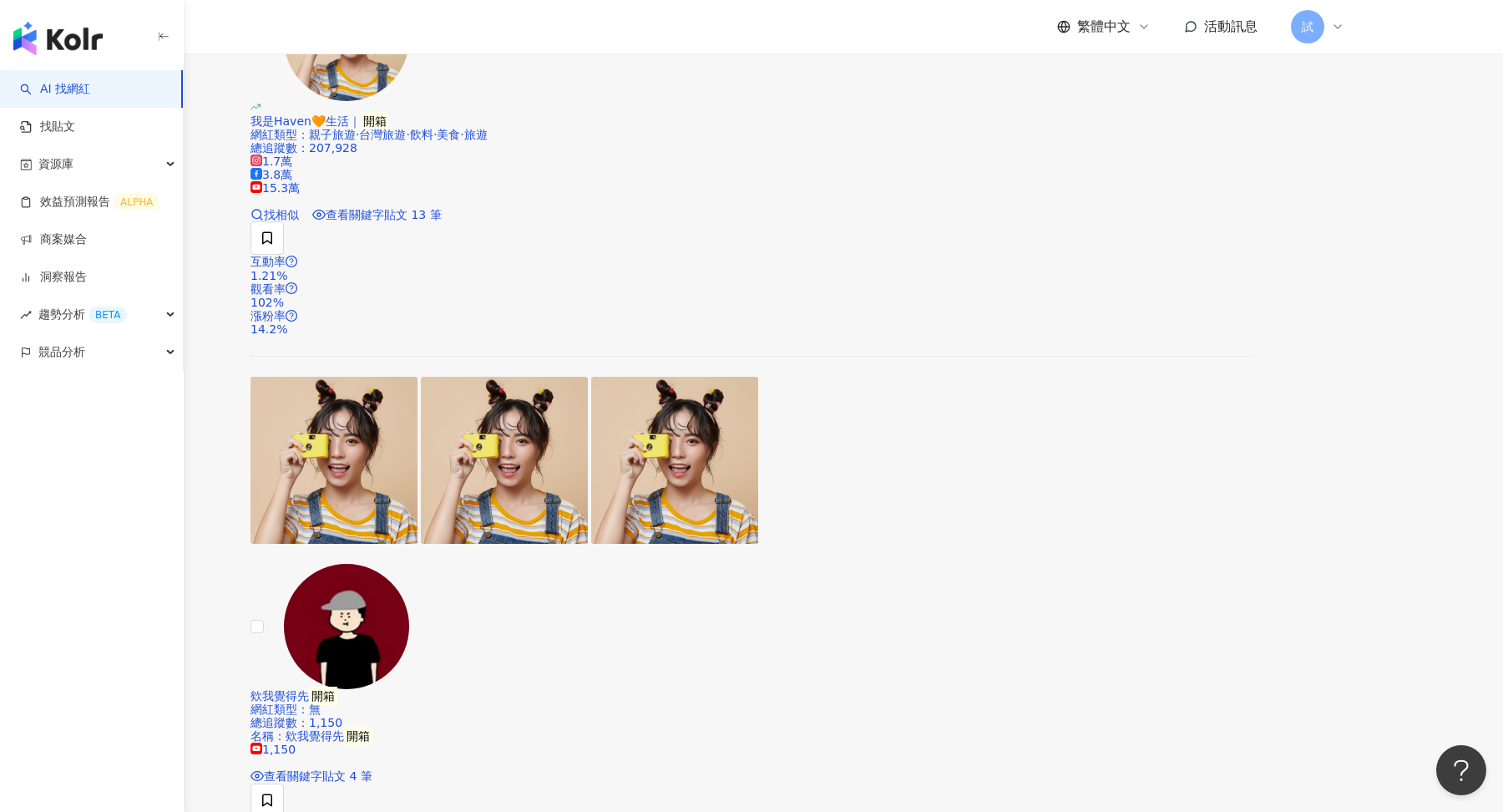
scroll to position [1023, 0]
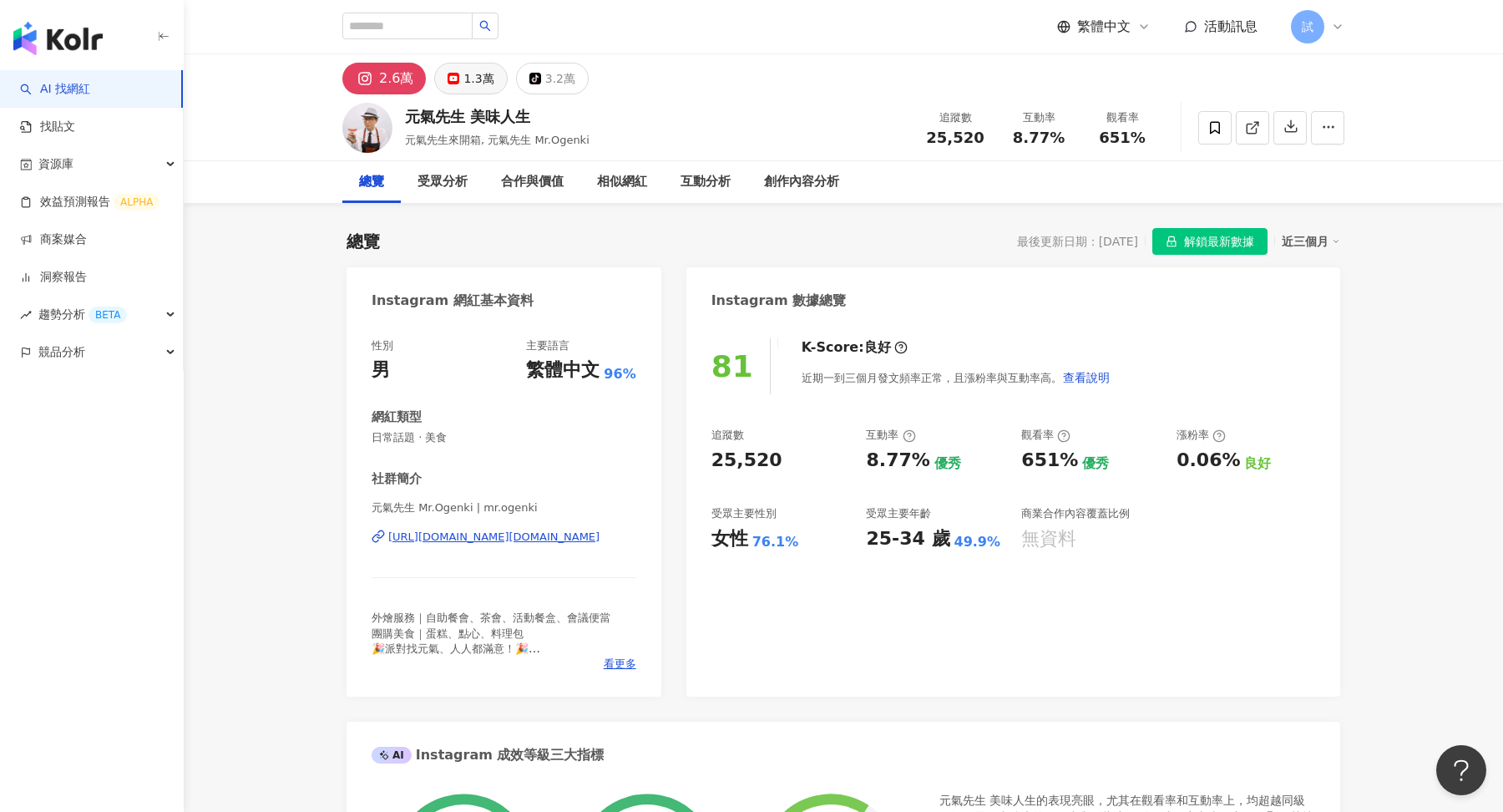
click at [467, 74] on div "1.3萬" at bounding box center [478, 78] width 30 height 23
click at [79, 37] on img "button" at bounding box center [58, 38] width 90 height 33
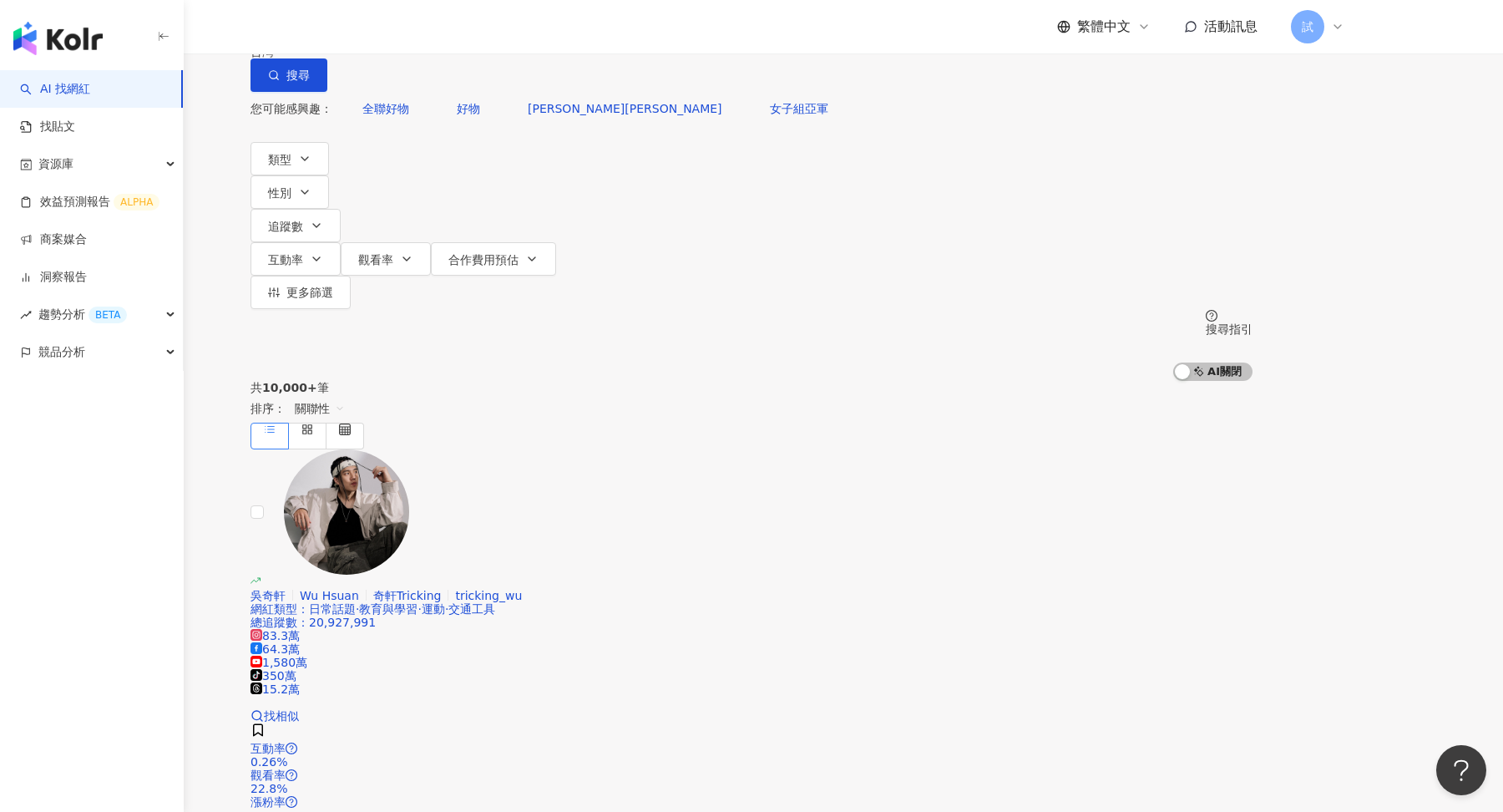
click at [334, 28] on span "不分平台" at bounding box center [297, 14] width 73 height 26
click at [418, 233] on div "YouTube" at bounding box center [403, 229] width 84 height 19
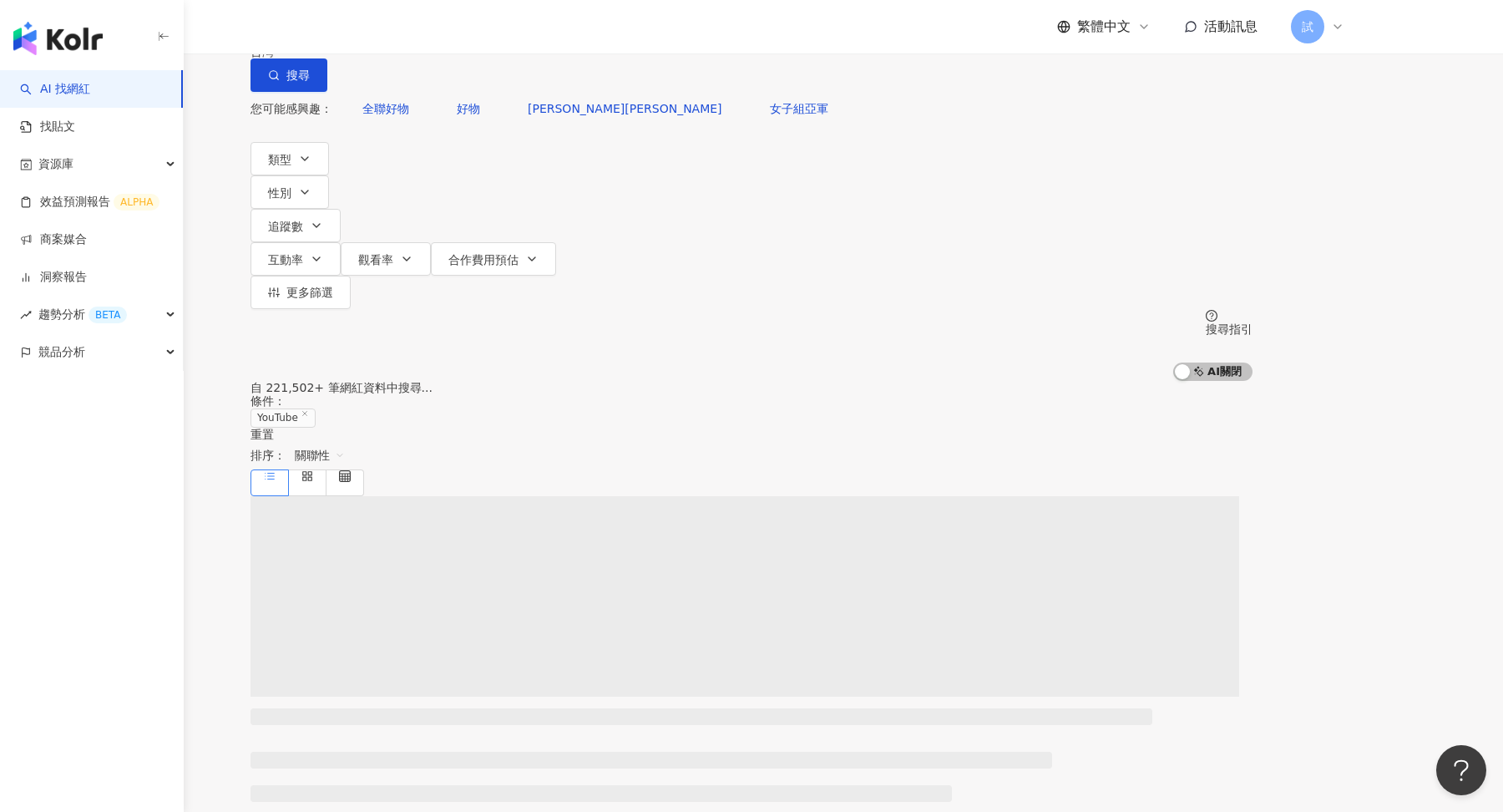
click at [495, 32] on input "search" at bounding box center [427, 15] width 136 height 32
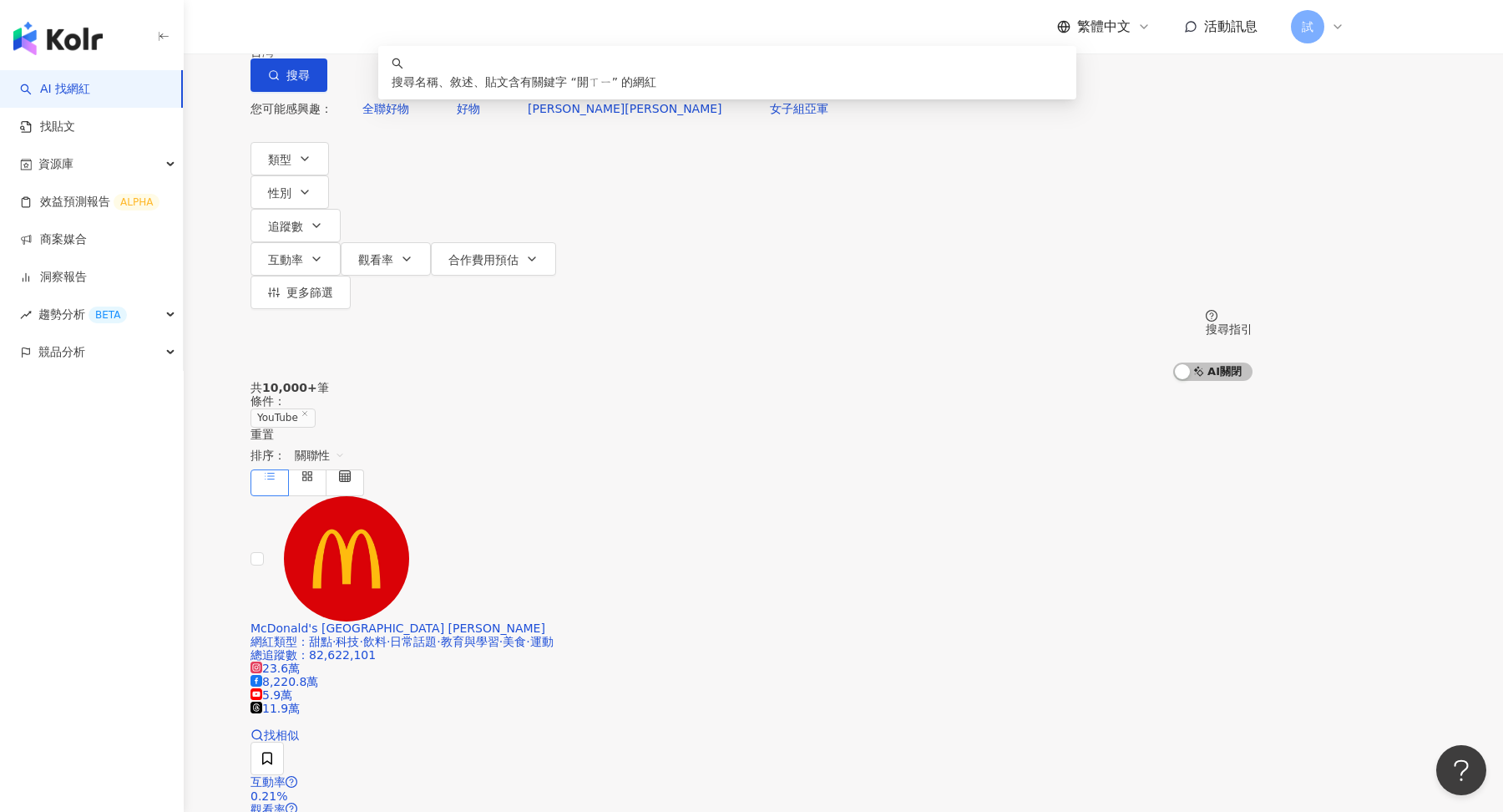
type input "*"
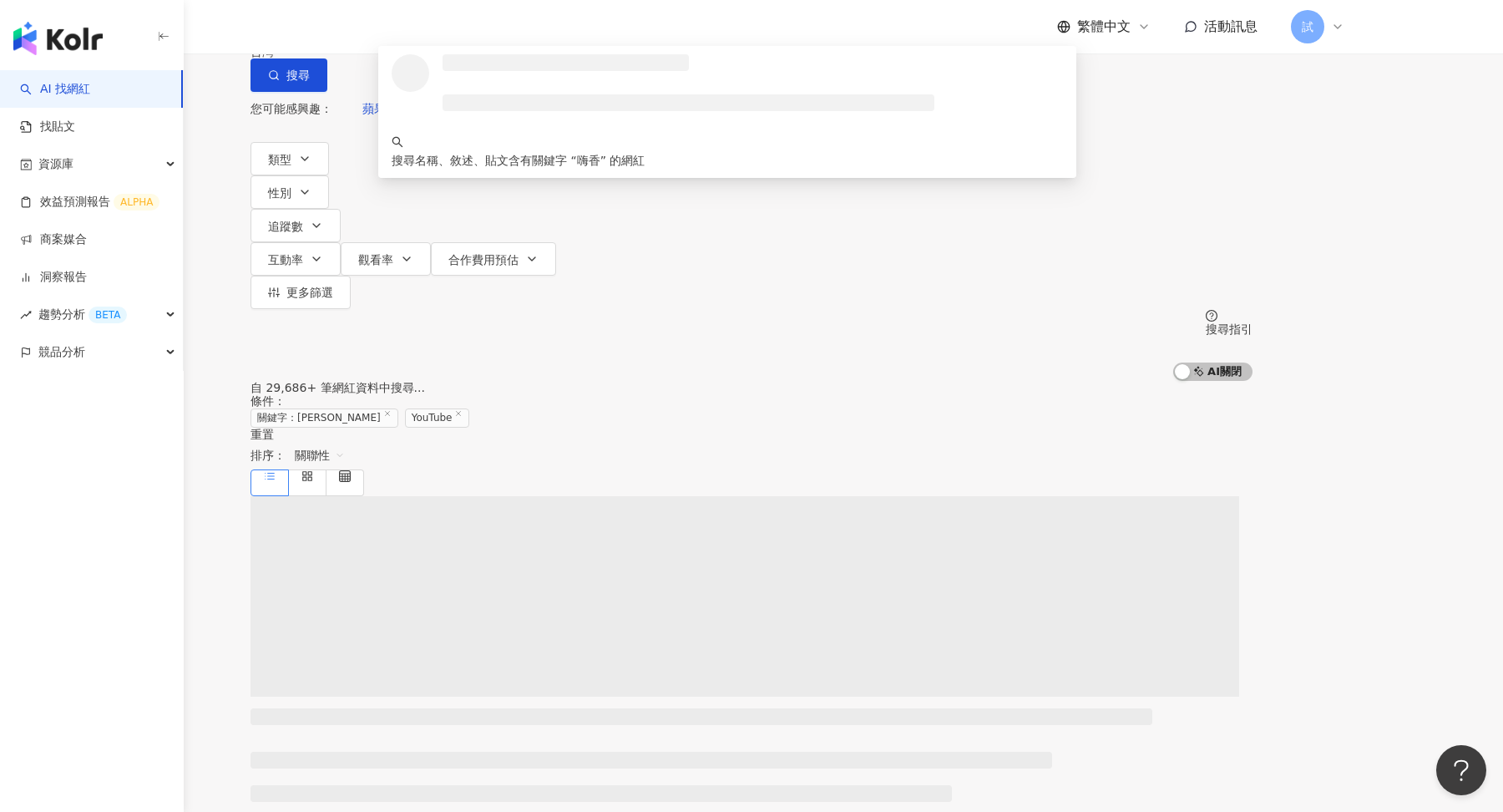
click at [495, 32] on input "**" at bounding box center [427, 15] width 136 height 32
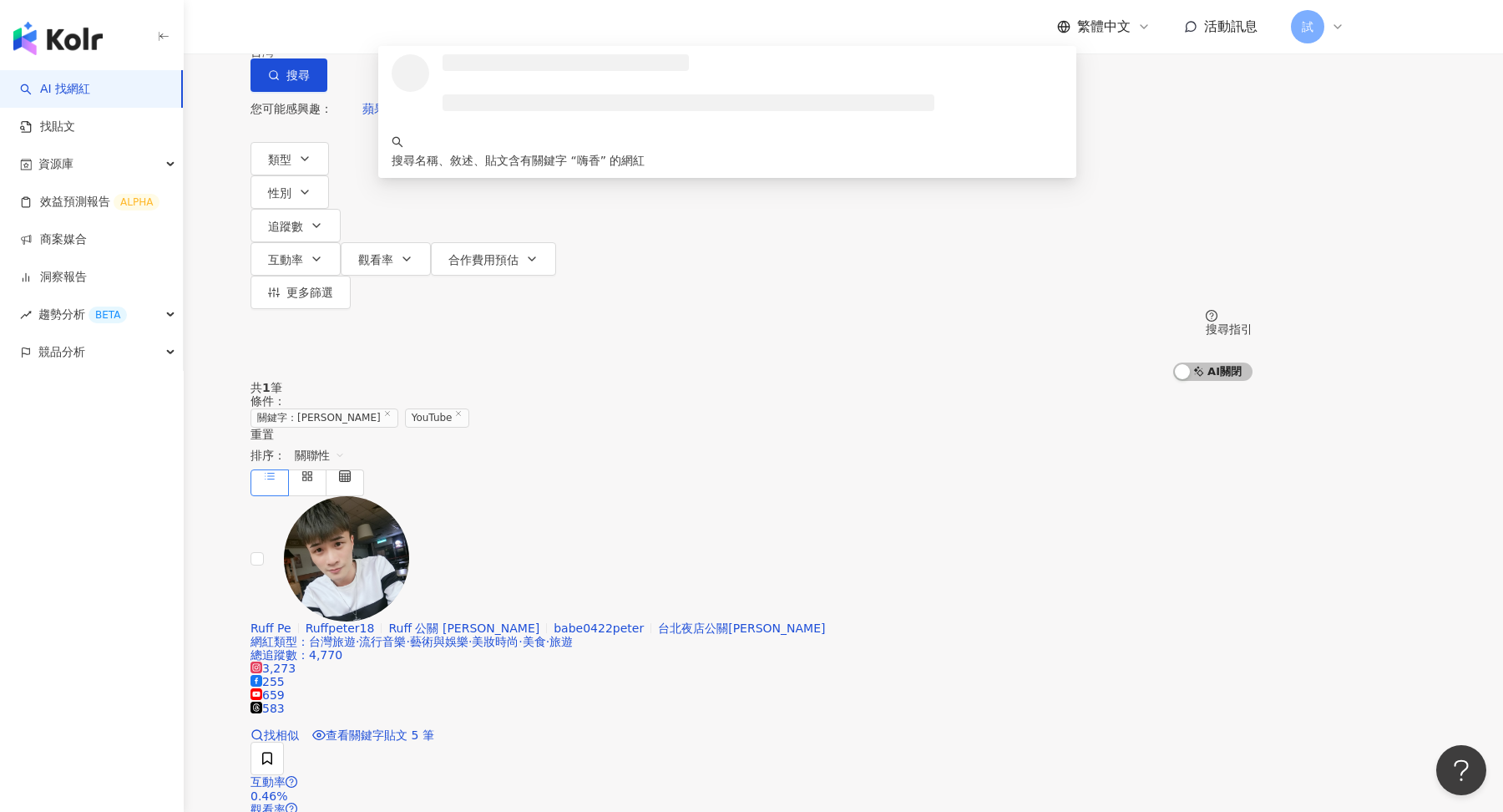
click at [495, 32] on input "**" at bounding box center [427, 15] width 136 height 32
type input "*"
type input "**"
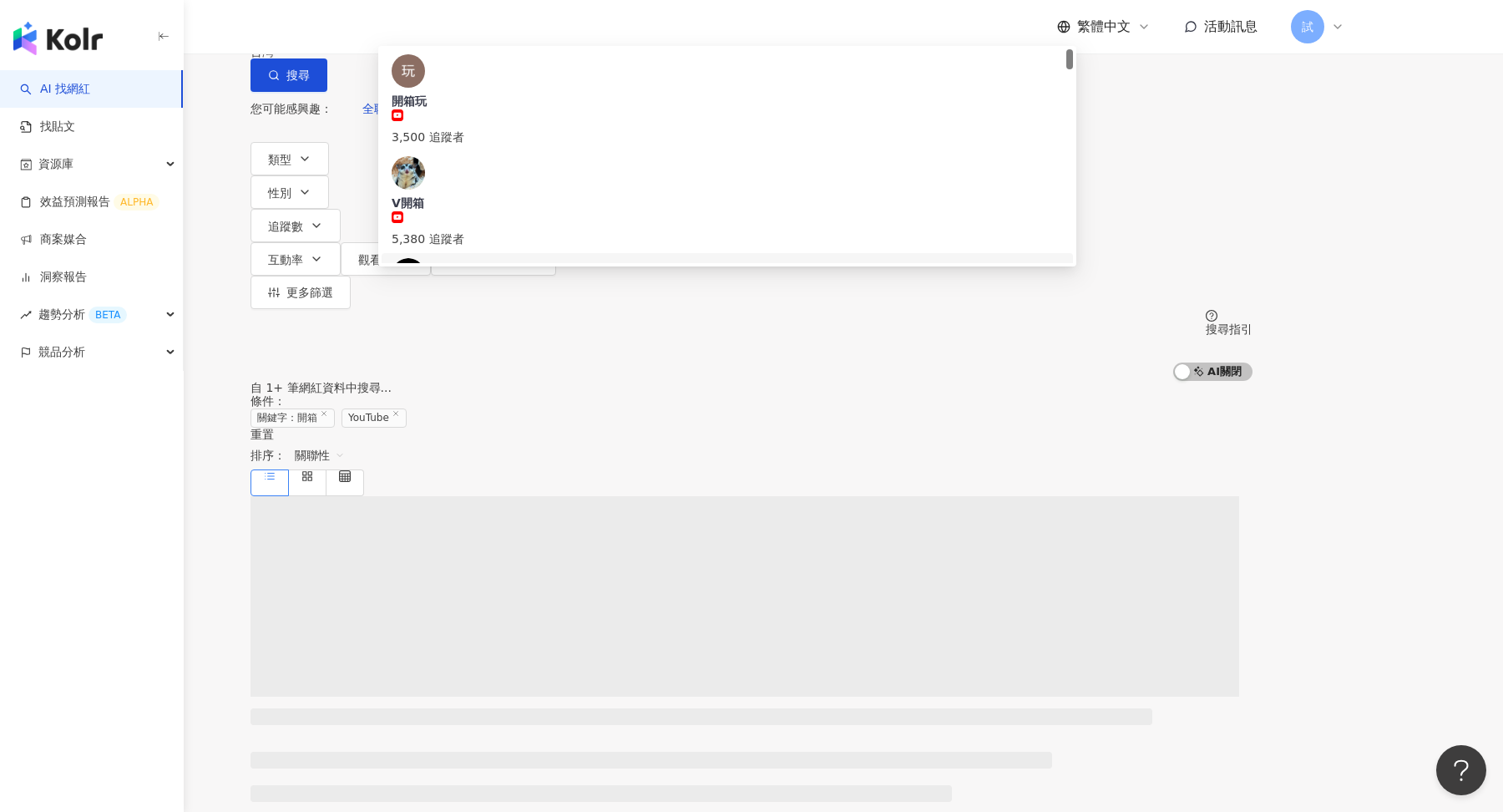
click at [1448, 179] on div "YouTube ** 台灣 搜尋 934ab17b-77b1-4232-a39a-28ef5b22b1ec 079ce8df-1847-4a58-b790-0…" at bounding box center [752, 190] width 1503 height 380
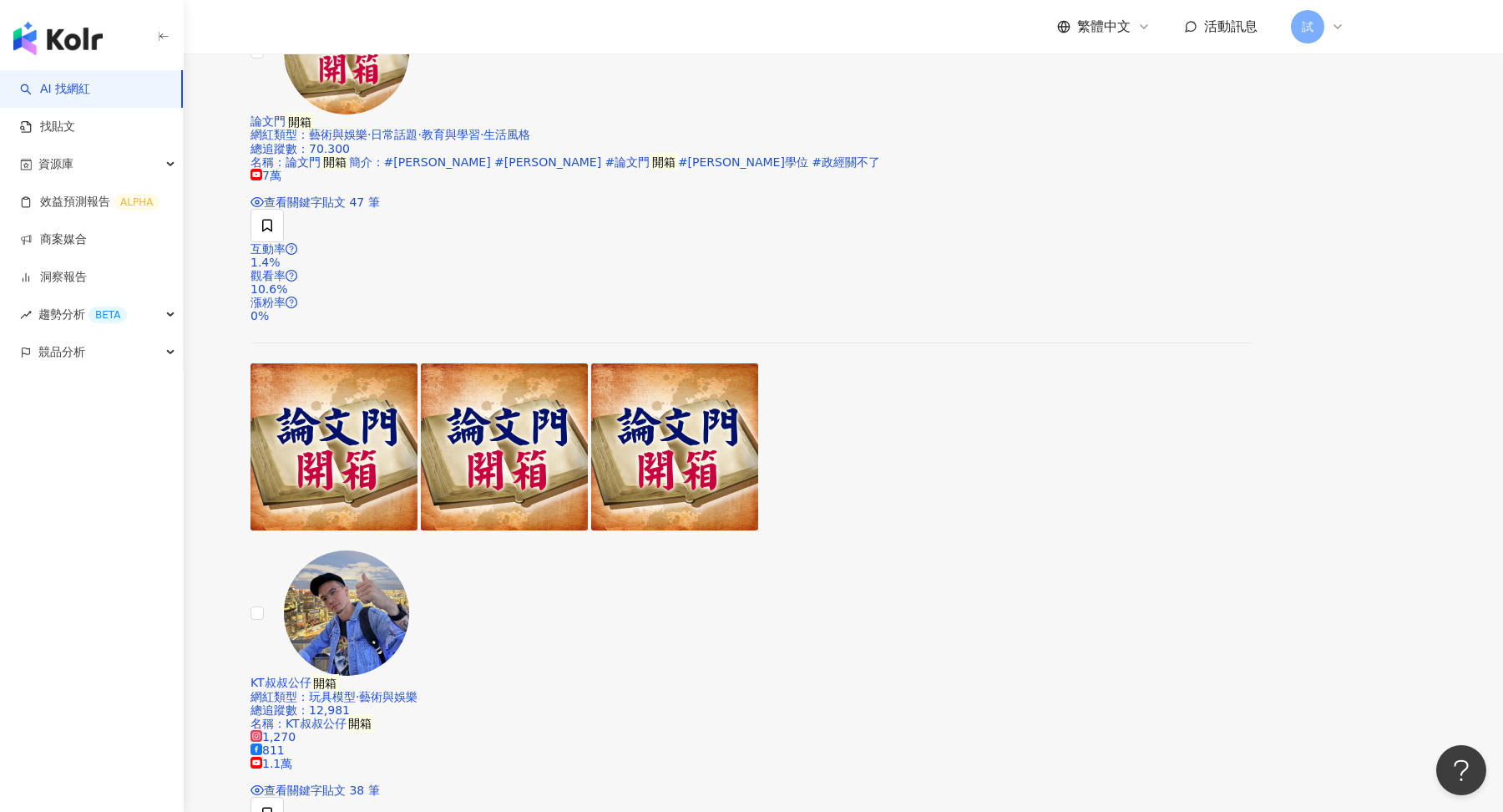
scroll to position [2516, 0]
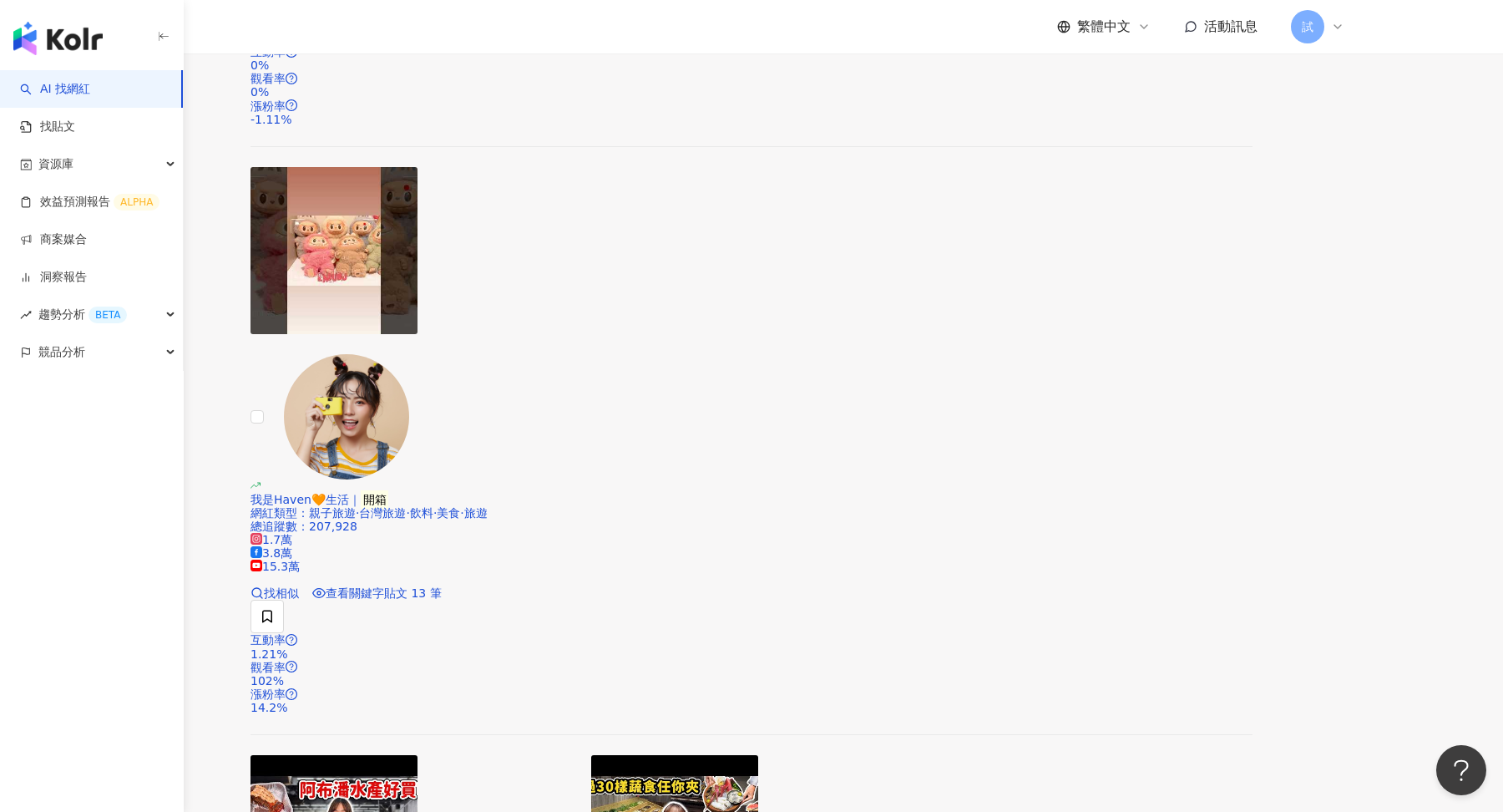
scroll to position [2800, 0]
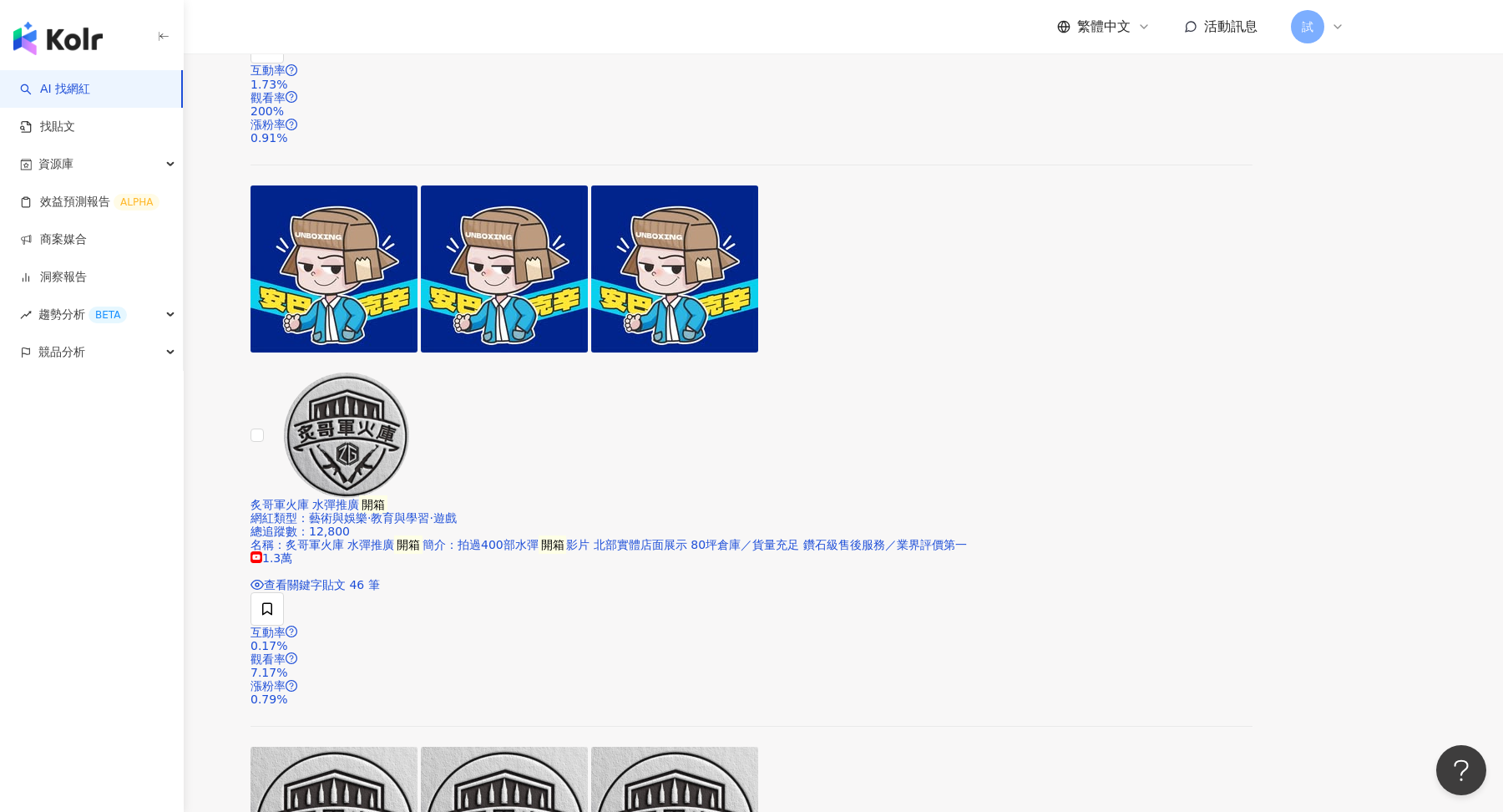
scroll to position [698, 0]
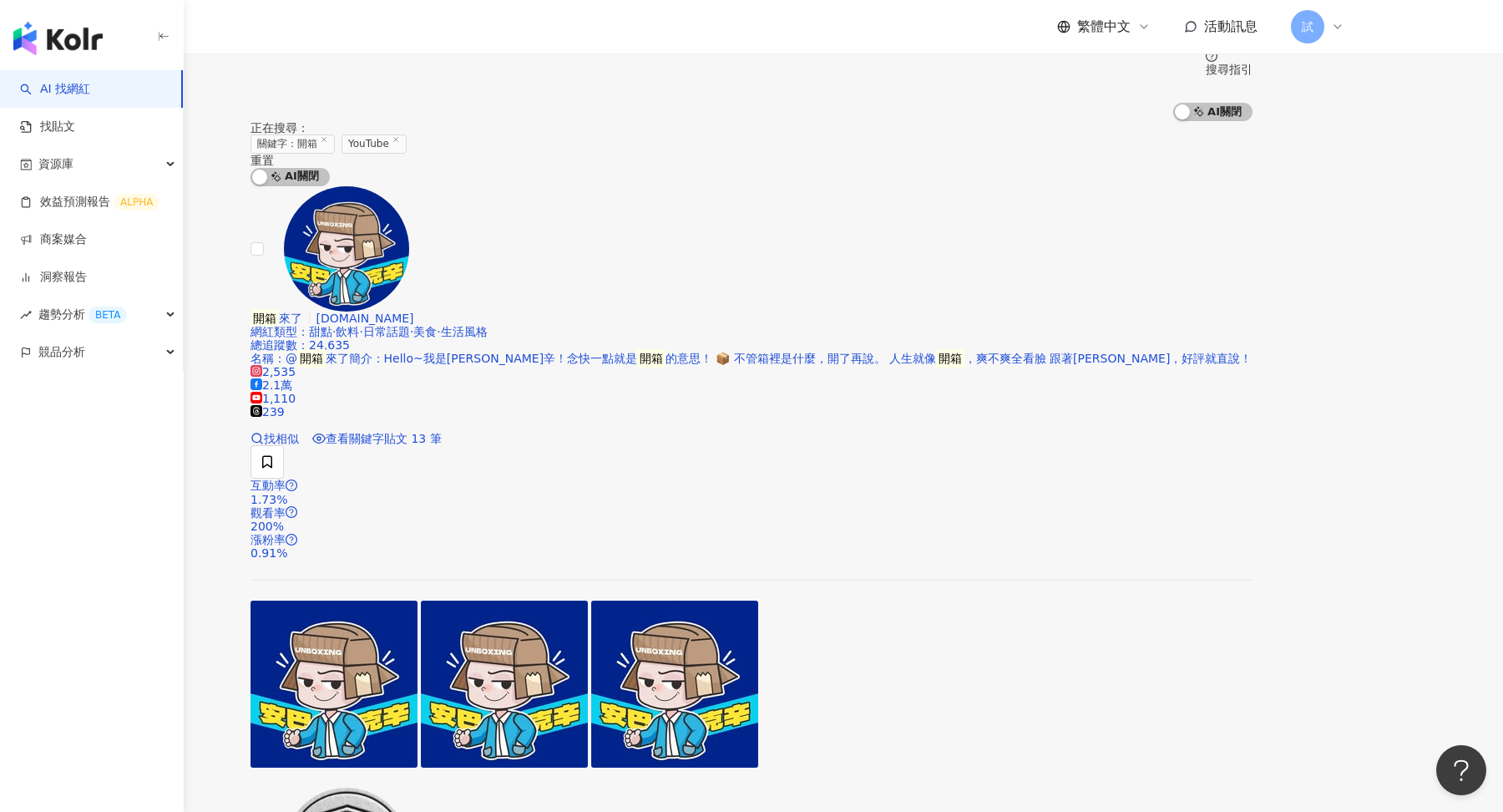
scroll to position [220, 0]
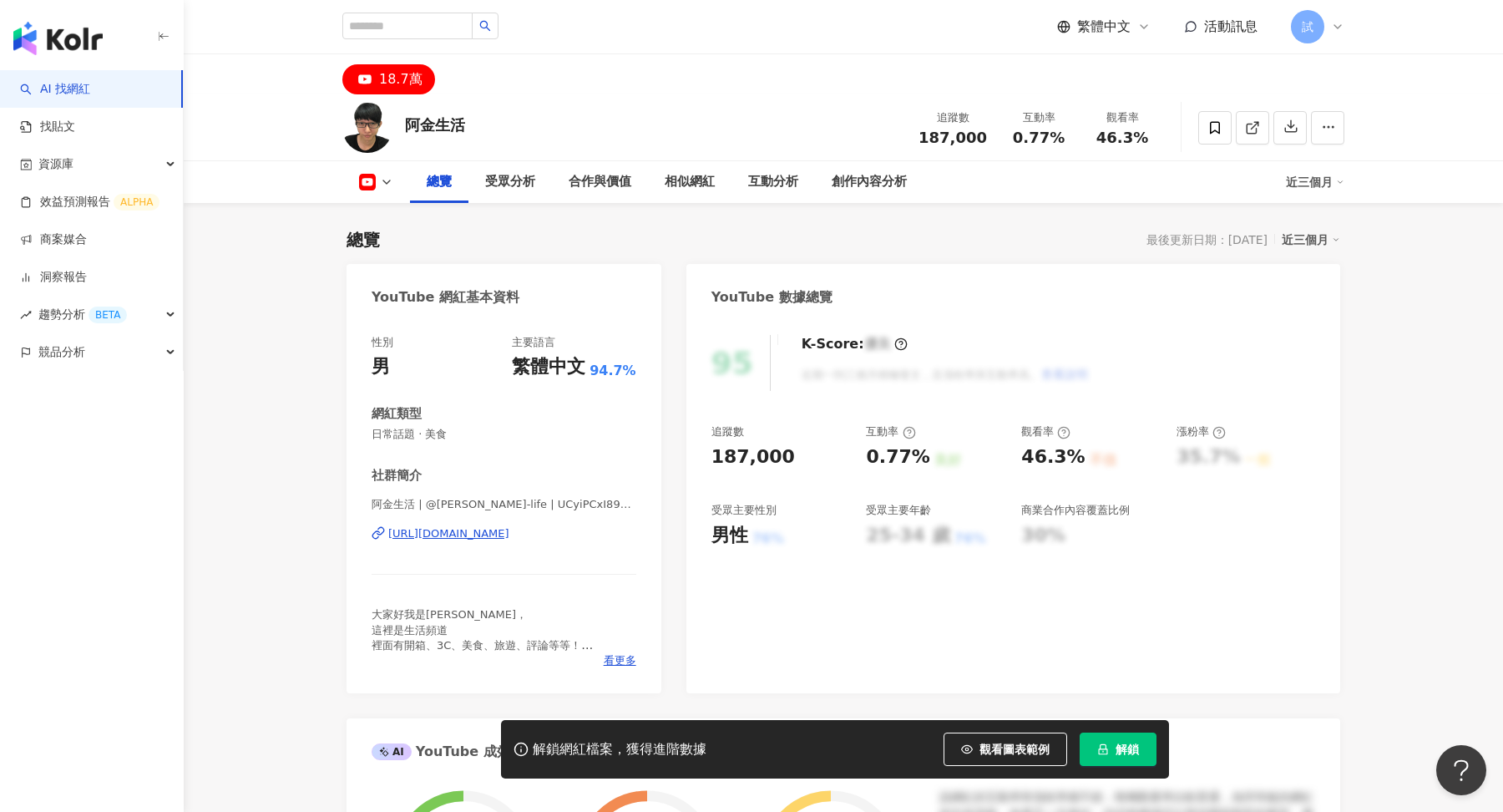
click at [1139, 752] on span "解鎖" at bounding box center [1127, 749] width 23 height 14
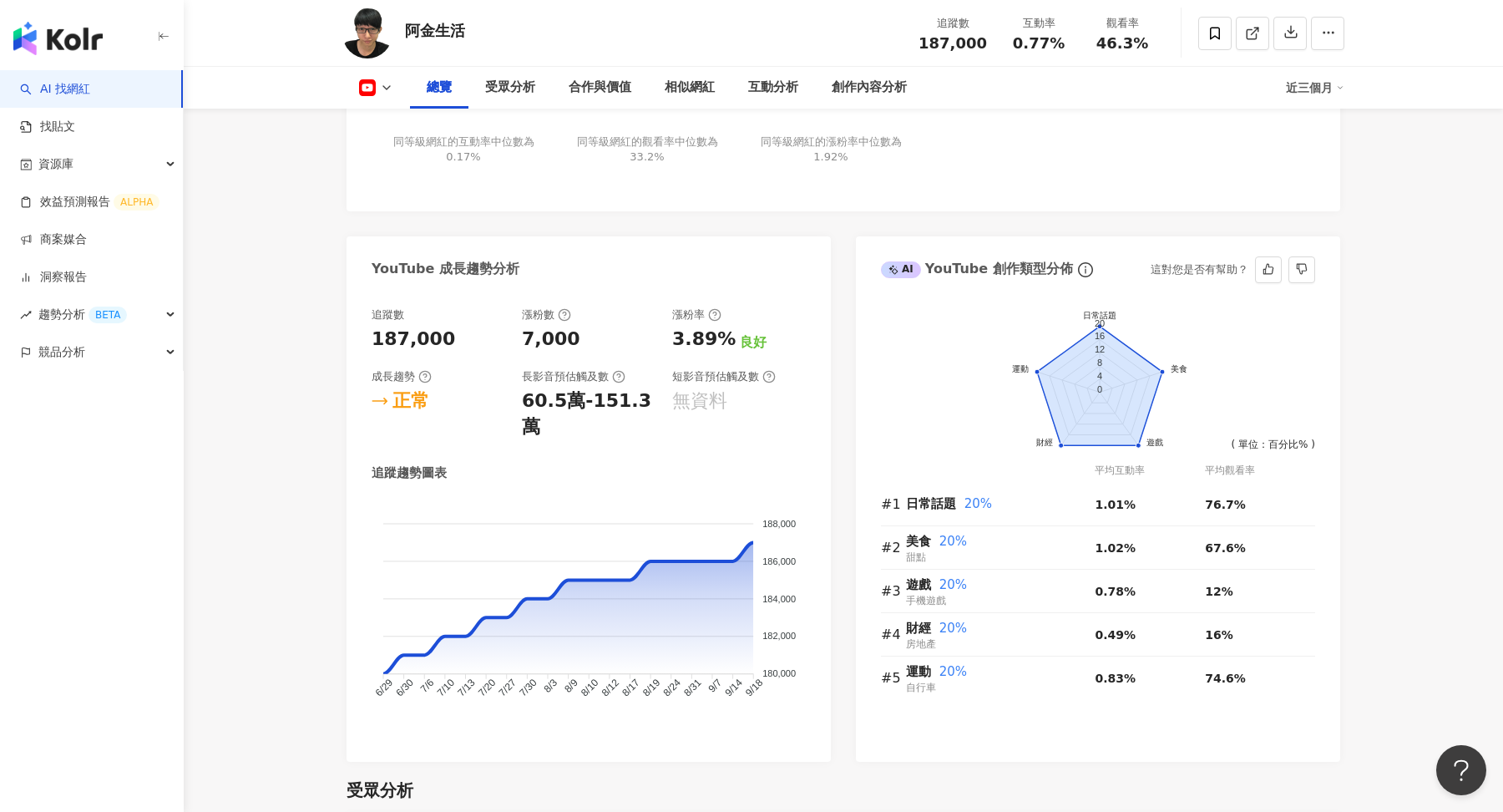
scroll to position [915, 0]
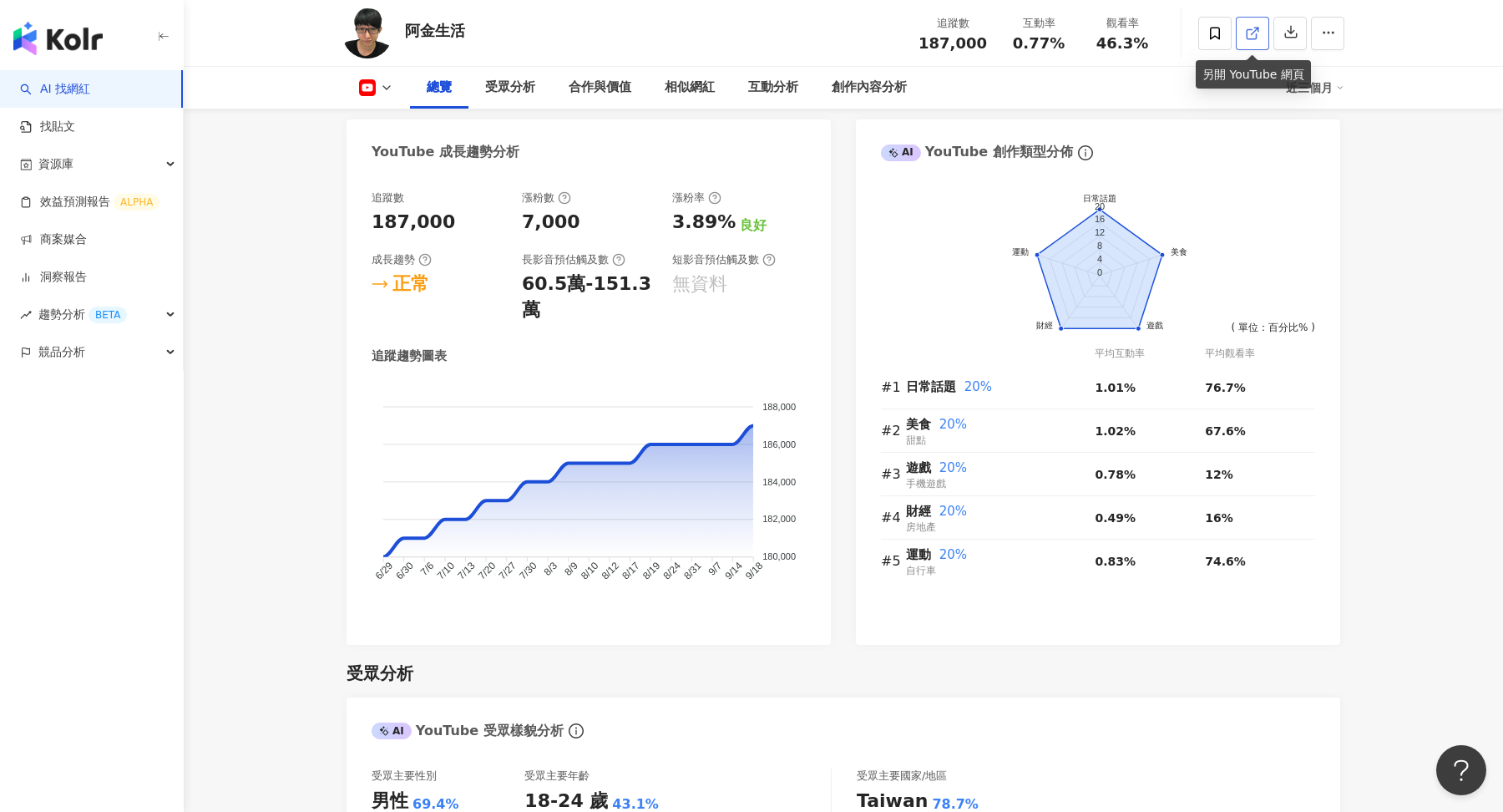
click at [1247, 38] on icon at bounding box center [1251, 33] width 9 height 9
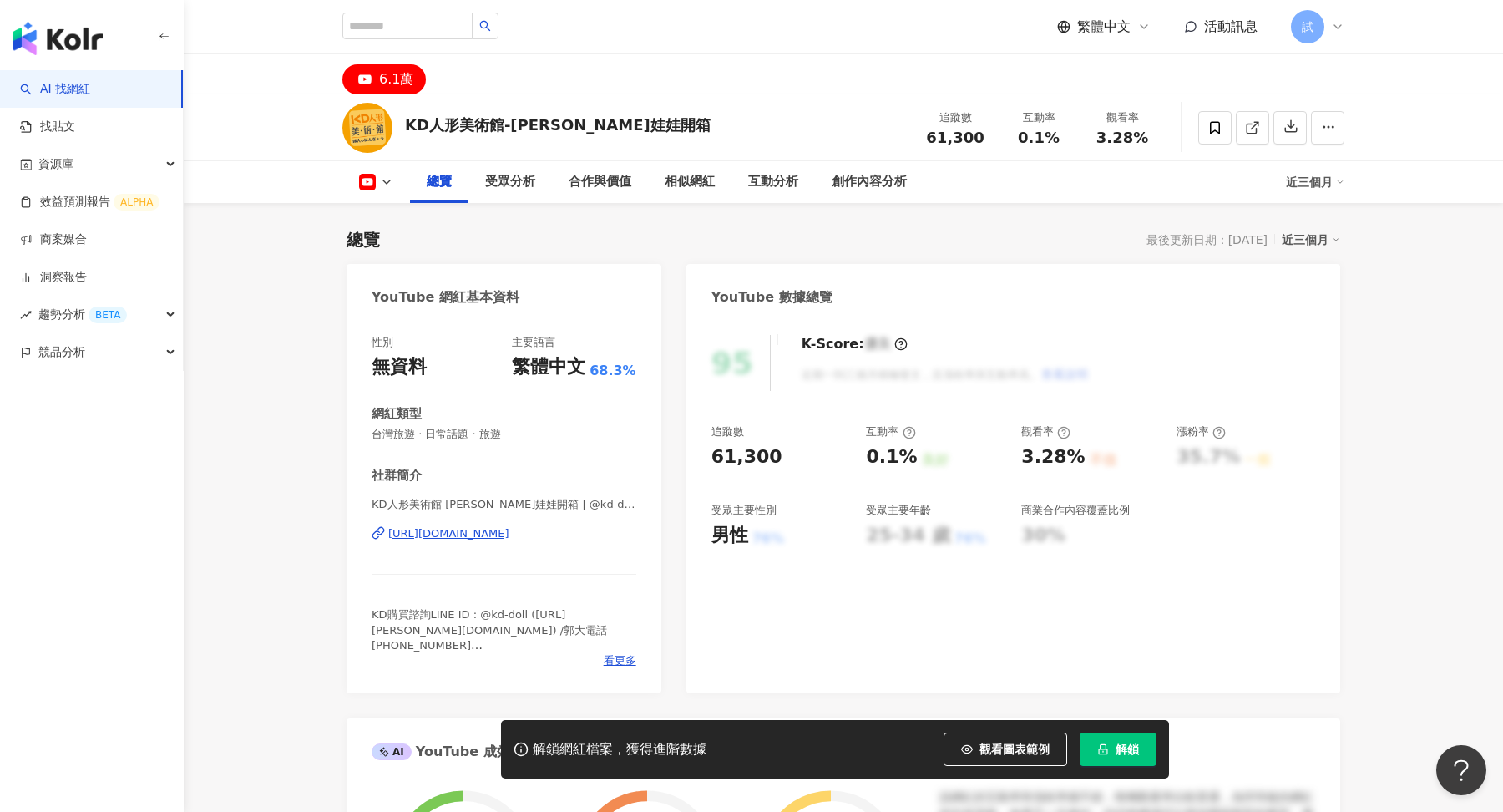
click at [1106, 740] on button "解鎖" at bounding box center [1118, 749] width 77 height 33
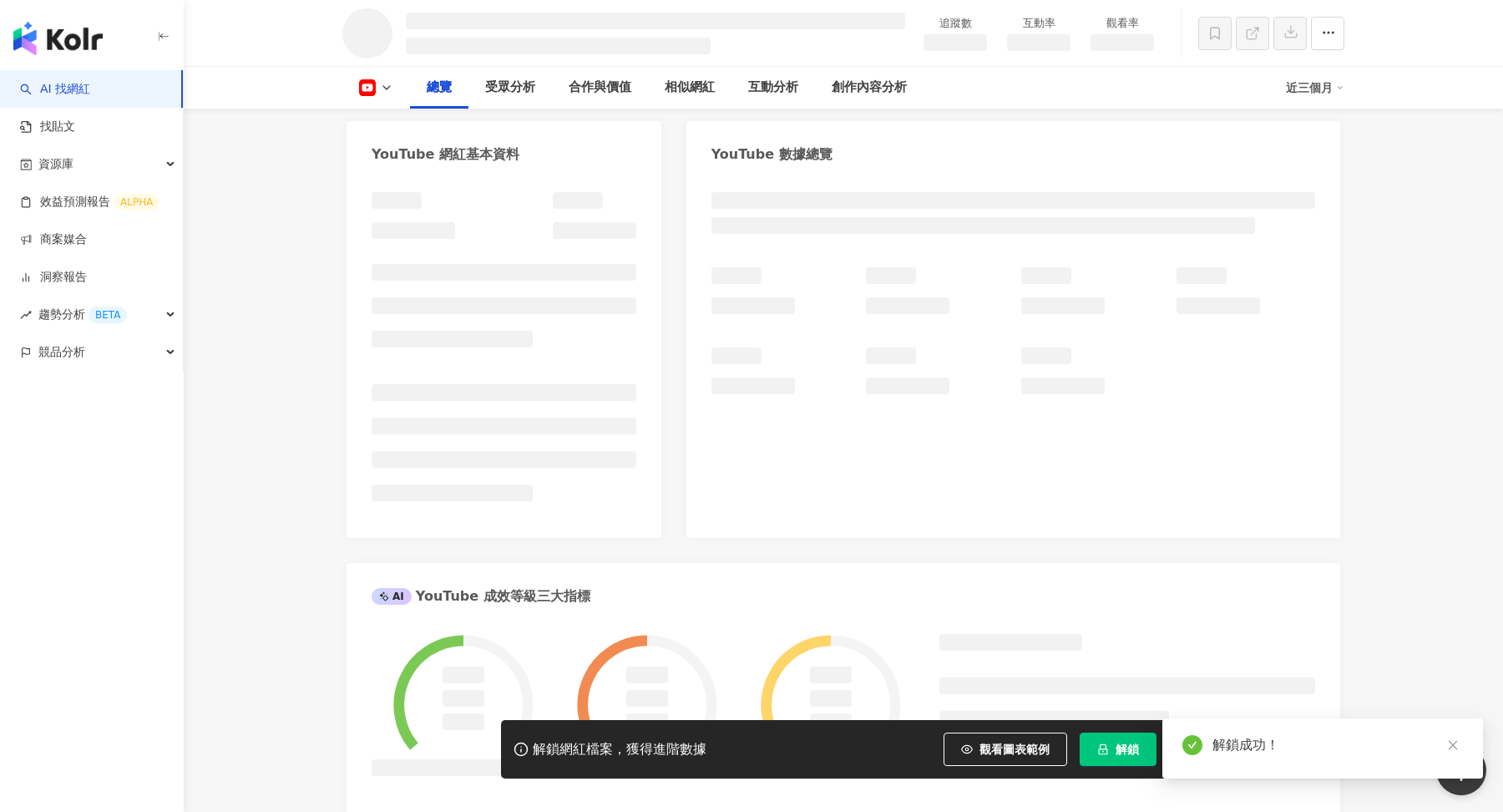
scroll to position [142, 0]
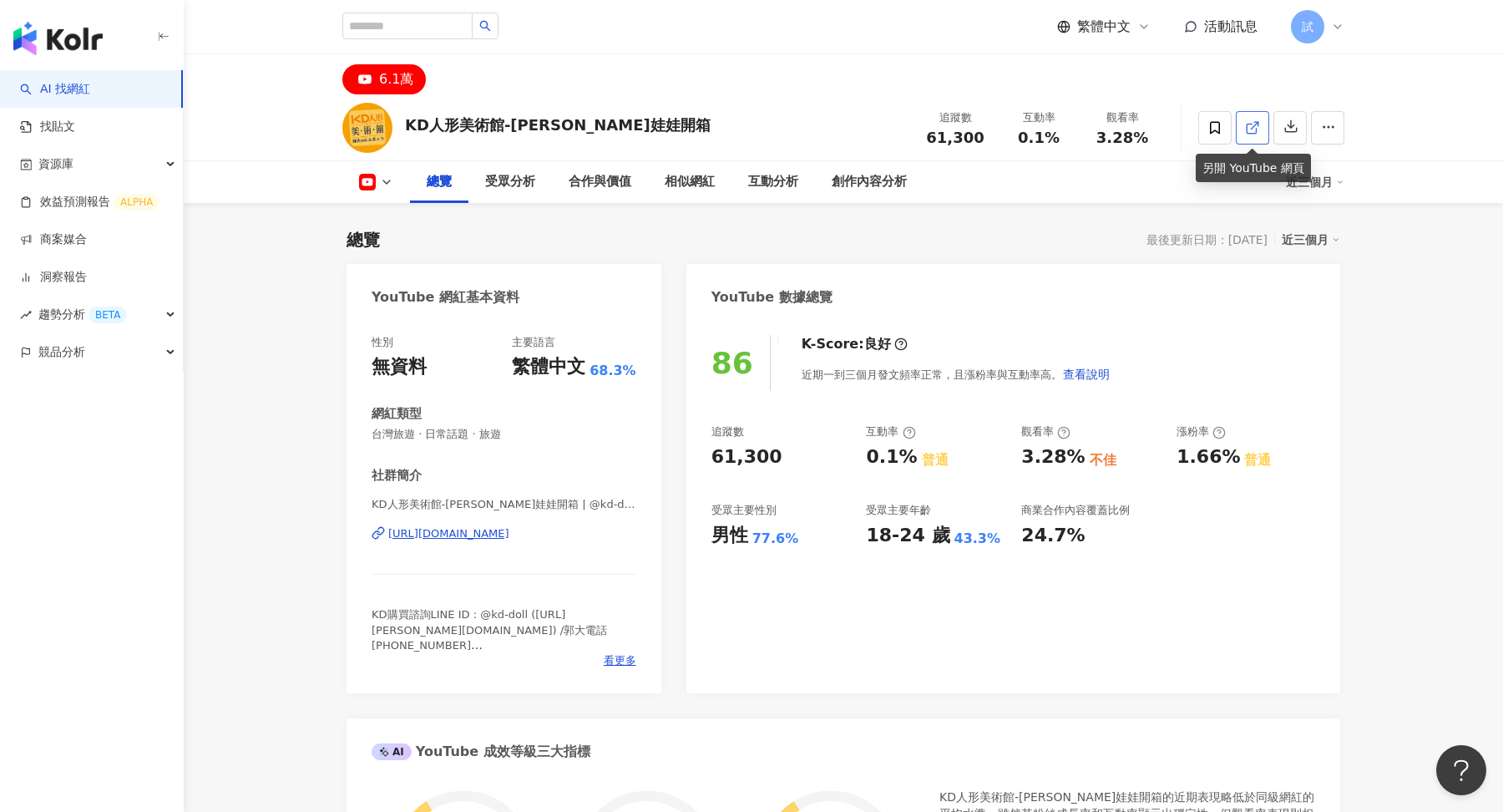
click at [1257, 124] on icon at bounding box center [1253, 128] width 15 height 15
